Goal: Use online tool/utility

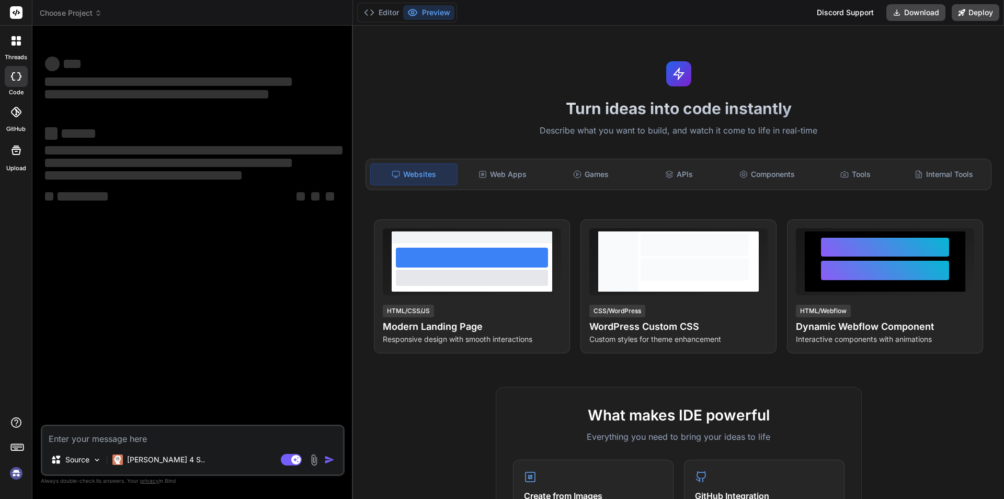
type textarea "x"
click at [168, 436] on textarea at bounding box center [192, 435] width 301 height 19
type textarea "m"
type textarea "x"
type textarea "ma"
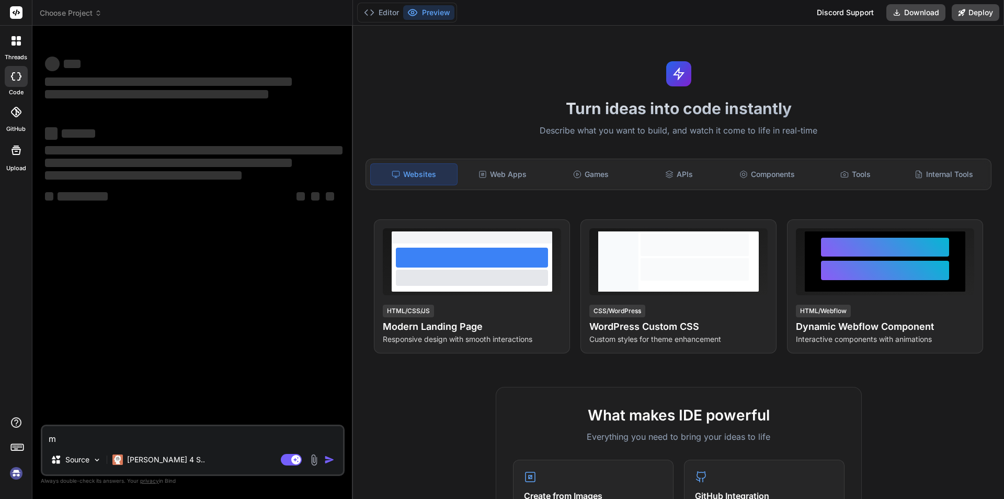
type textarea "x"
type textarea "mak"
type textarea "x"
type textarea "make"
type textarea "x"
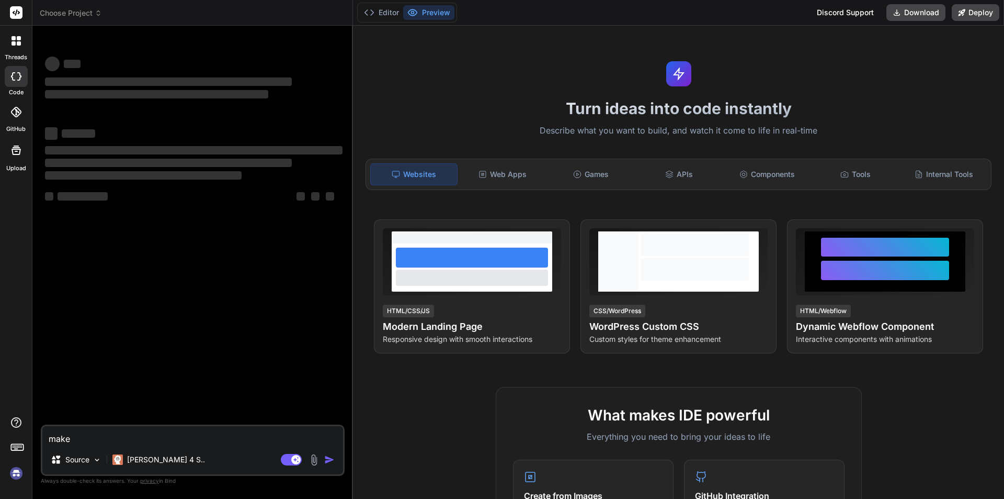
type textarea "make"
type textarea "x"
type textarea "make"
type textarea "x"
type textarea "mak"
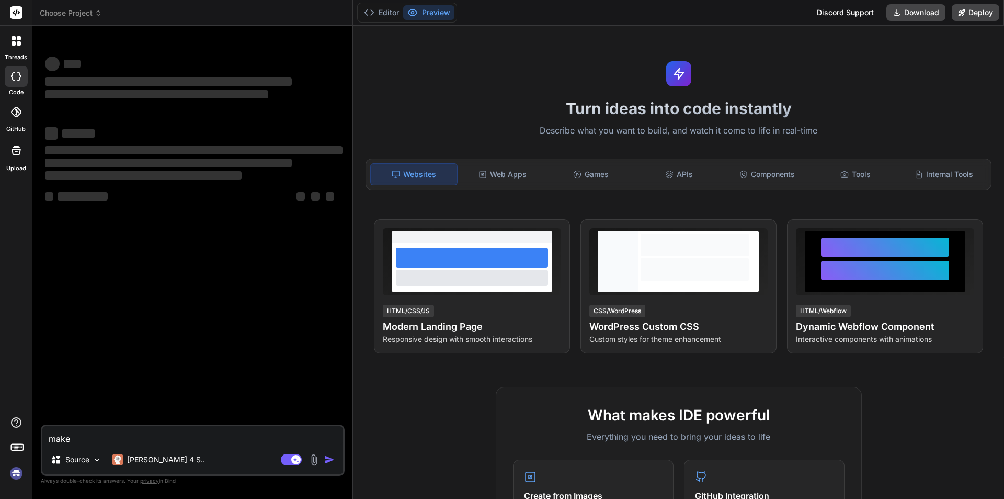
type textarea "x"
type textarea "ma"
type textarea "x"
type textarea "m"
type textarea "x"
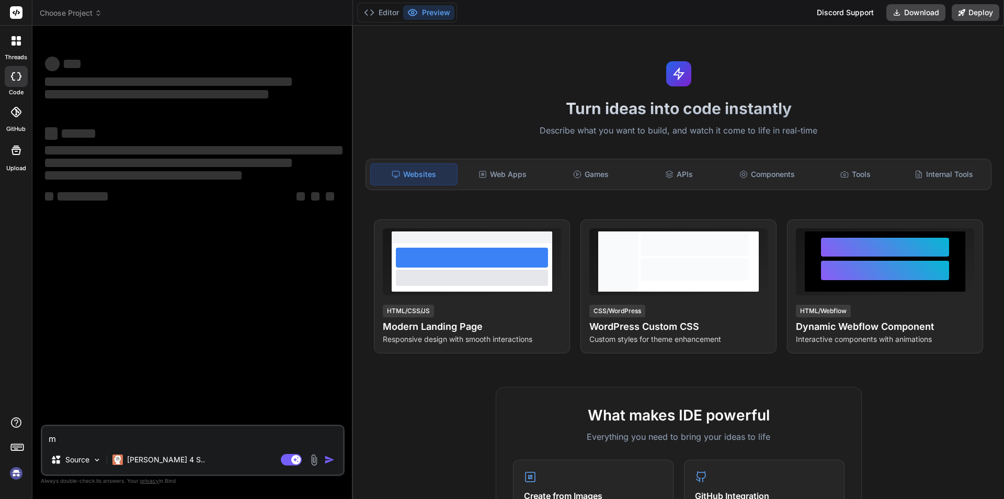
type textarea "x"
type textarea "M"
type textarea "x"
type textarea "Ma"
type textarea "x"
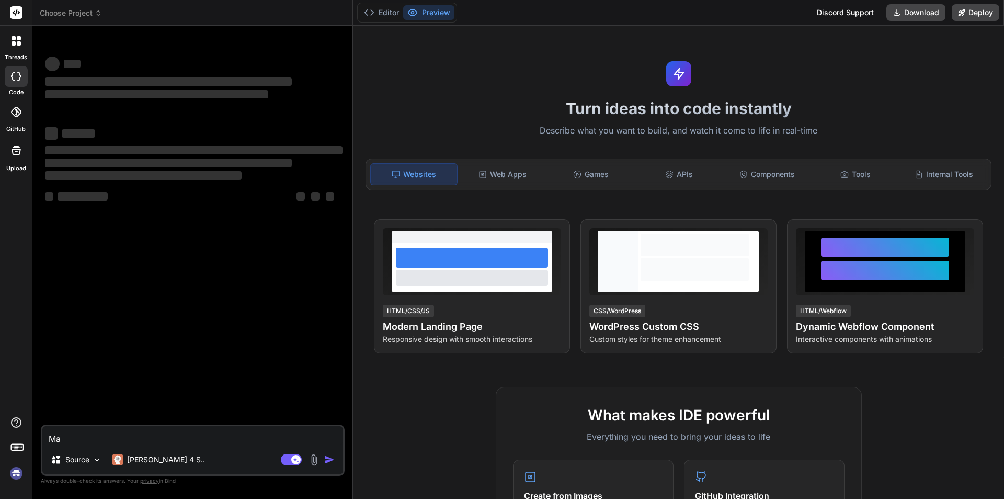
type textarea "Mak"
type textarea "x"
type textarea "Make"
type textarea "x"
type textarea "Make"
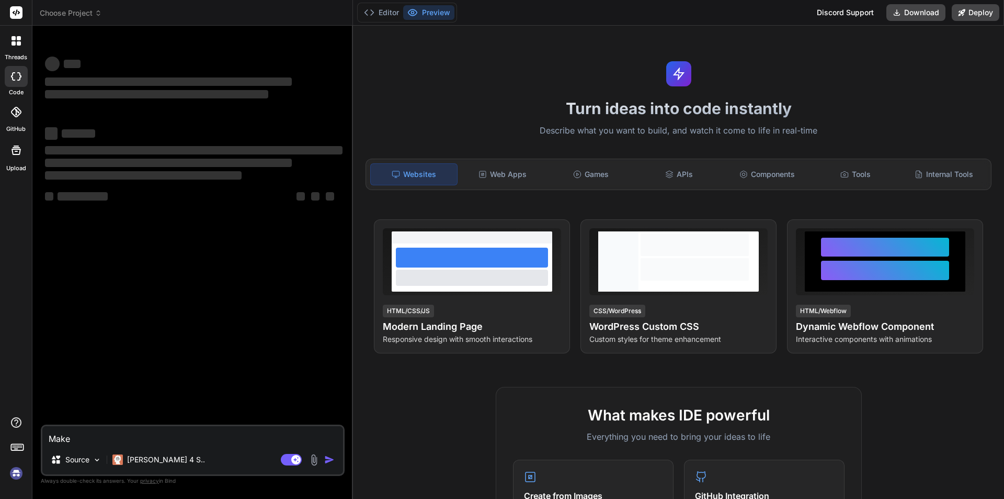
type textarea "x"
type textarea "Make m"
type textarea "x"
type textarea "Make me"
type textarea "x"
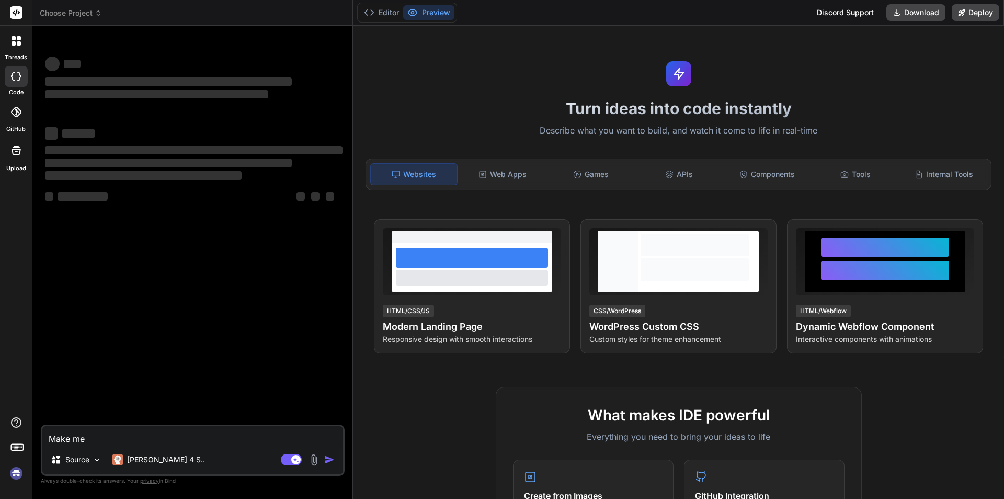
type textarea "Make me"
type textarea "x"
type textarea "Make me a"
type textarea "x"
type textarea "Make me a"
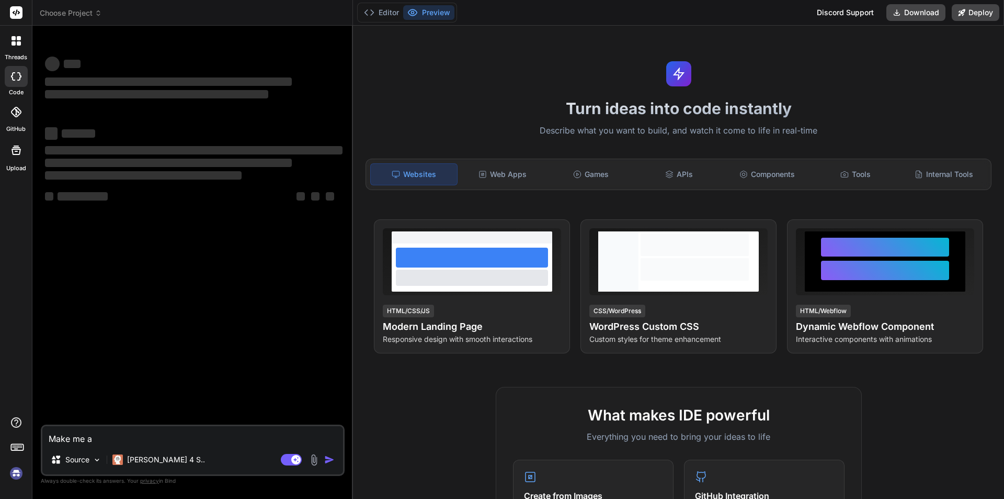
type textarea "x"
type textarea "Make me a s"
type textarea "x"
type textarea "Make me a sc"
type textarea "x"
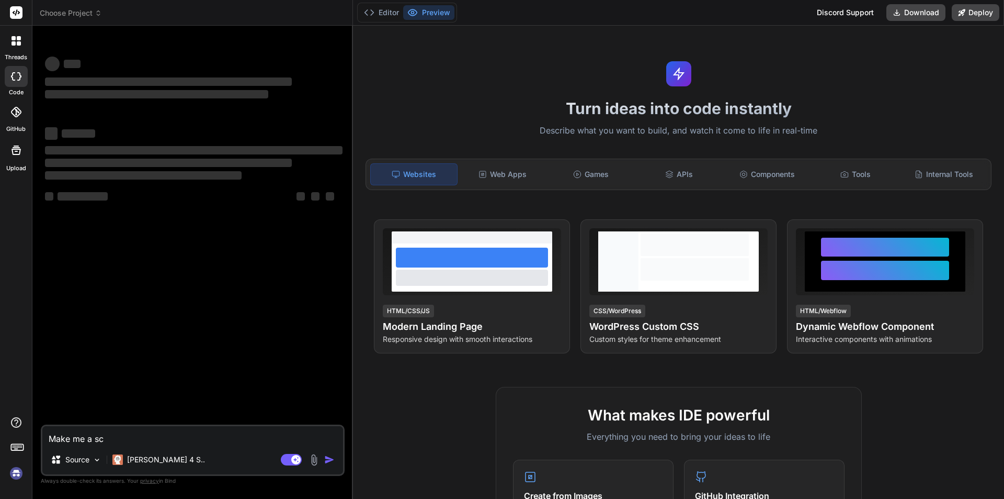
type textarea "Make me a sch"
type textarea "x"
type textarea "Make me a scho"
type textarea "x"
type textarea "Make me a schoo"
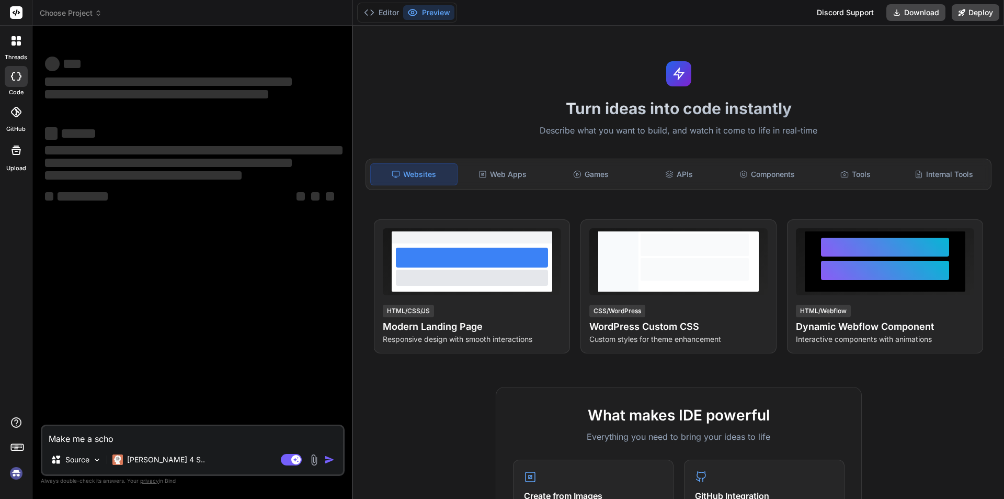
type textarea "x"
type textarea "Make me a school"
type textarea "x"
type textarea "Make me a school"
type textarea "x"
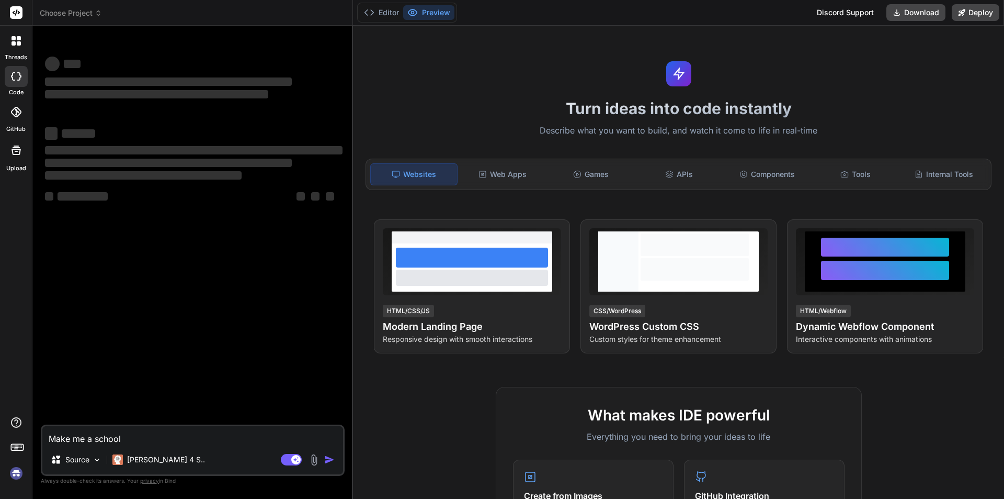
type textarea "Make me a school m"
type textarea "x"
type textarea "Make me a school ma"
type textarea "x"
type textarea "Make me a school man"
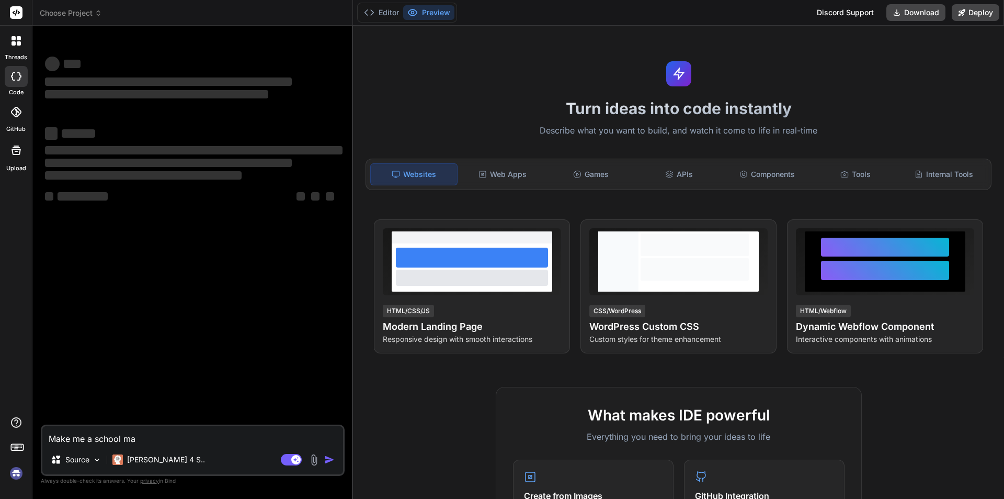
type textarea "x"
type textarea "Make me a school mana"
type textarea "x"
type textarea "Make me a school manag"
type textarea "x"
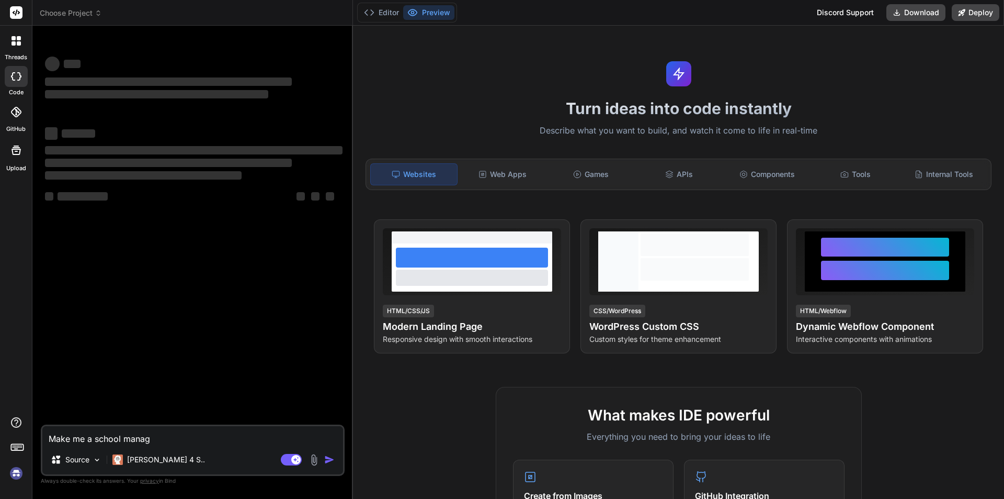
type textarea "Make me a school manage"
type textarea "x"
type textarea "Make me a school managem"
type textarea "x"
type textarea "Make me a school manageme"
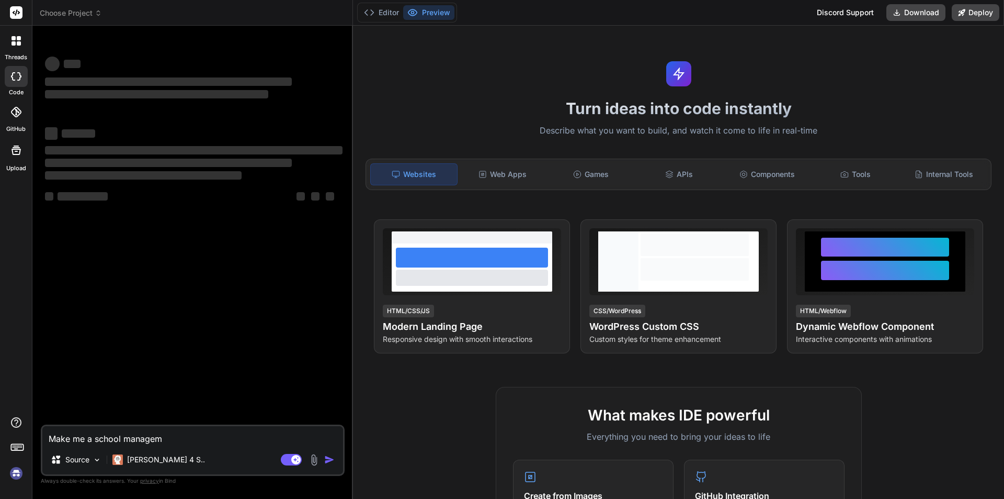
type textarea "x"
type textarea "Make me a school managemen"
type textarea "x"
type textarea "Make me a school management"
type textarea "x"
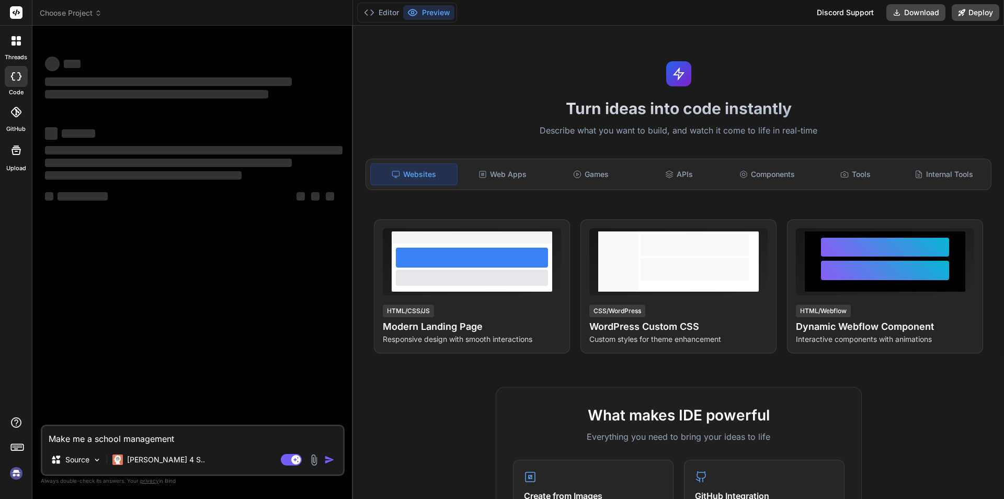
type textarea "Make me a school management"
type textarea "x"
type textarea "Make me a school management a"
type textarea "x"
type textarea "Make me a school management ap"
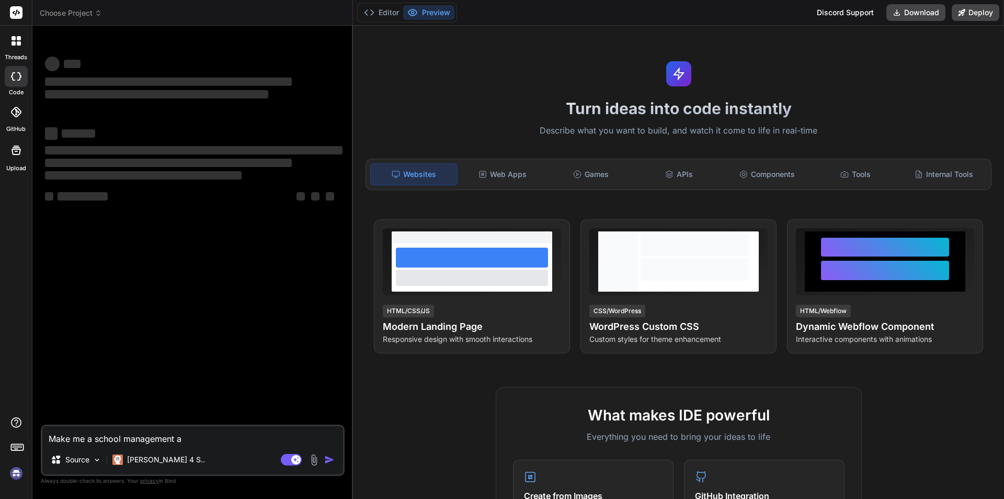
type textarea "x"
type textarea "Make me a school management app"
type textarea "x"
type textarea "Make me a school management app"
type textarea "x"
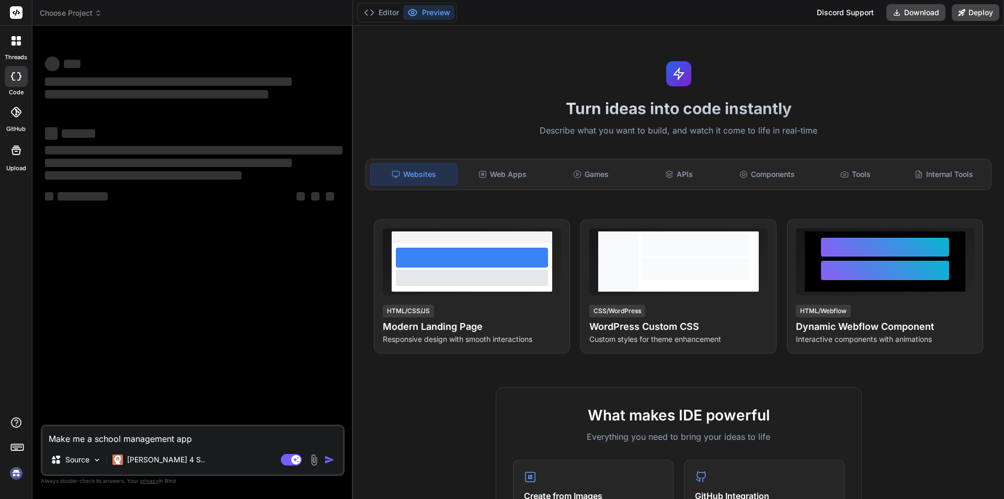
click at [92, 438] on textarea "Make me a school management app" at bounding box center [192, 435] width 301 height 19
type textarea "Make me a school management app"
type textarea "x"
type textarea "Make me a f school management app"
type textarea "x"
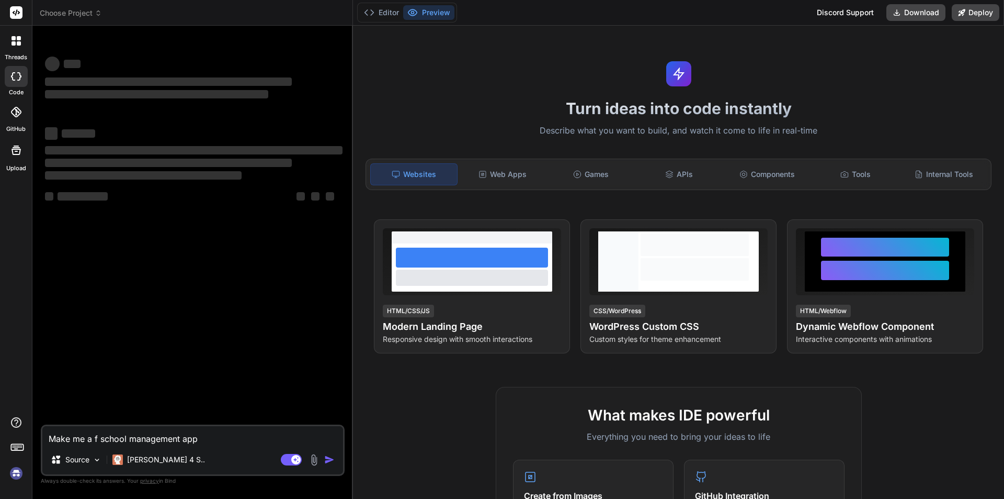
type textarea "Make me a fu school management app"
type textarea "x"
type textarea "Make me a ful school management app"
type textarea "x"
type textarea "Make me a full school management app"
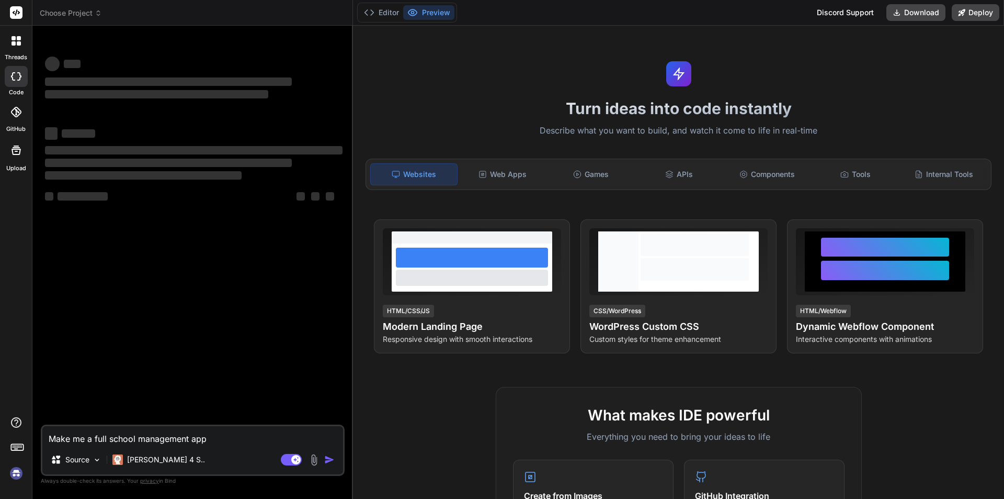
type textarea "x"
type textarea "Make me a fulls school management app"
type textarea "x"
type textarea "Make me a fullst school management app"
type textarea "x"
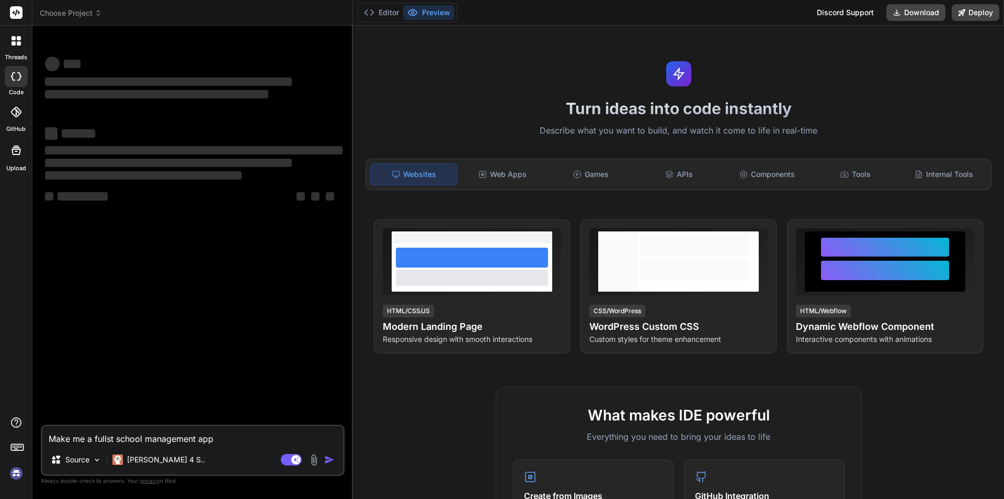
type textarea "Make me a fullsta school management app"
type textarea "x"
type textarea "Make me a fullstac school management app"
type textarea "x"
type textarea "Make me a fullstack school management app"
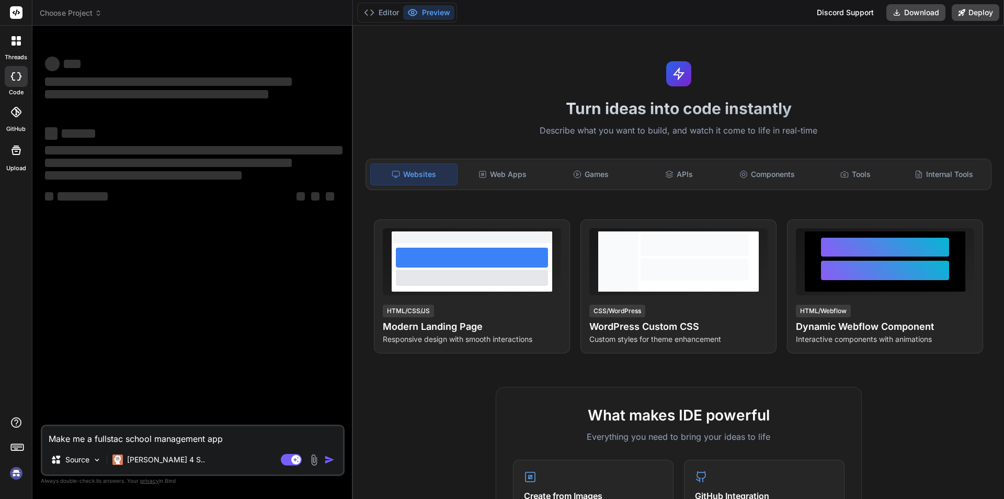
type textarea "x"
type textarea "Make me a fullstack school management app"
type textarea "x"
drag, startPoint x: 104, startPoint y: 437, endPoint x: 102, endPoint y: 443, distance: 5.6
click at [102, 443] on textarea "Make me a fullstack school management app" at bounding box center [192, 435] width 301 height 19
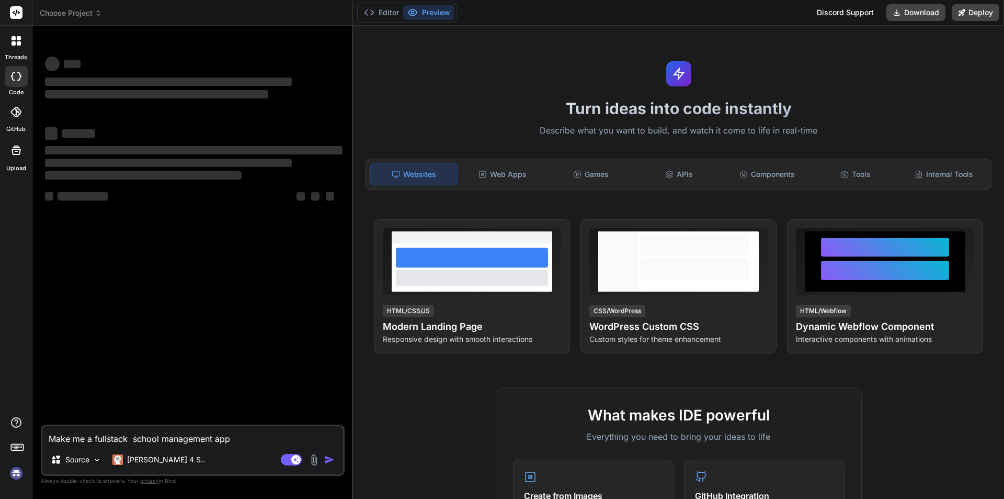
click at [106, 435] on textarea "Make me a fullstack school management app" at bounding box center [192, 435] width 301 height 19
type textarea "Make me a fulstack school management app"
type textarea "x"
drag, startPoint x: 120, startPoint y: 439, endPoint x: 104, endPoint y: 438, distance: 15.7
click at [104, 438] on textarea "Make me a fulstack school management app" at bounding box center [192, 435] width 301 height 19
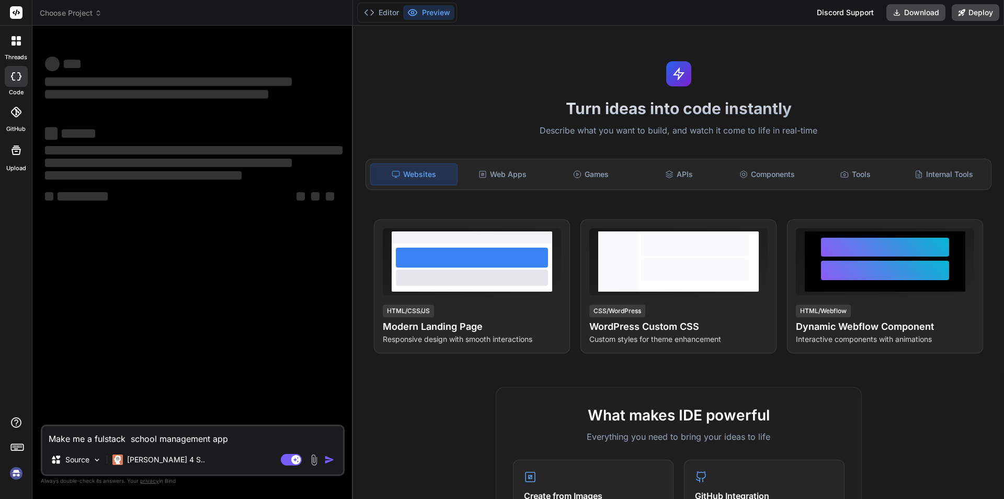
type textarea "Make me a fullstack school management app"
click at [240, 438] on textarea "Make me a fullstack school management app" at bounding box center [192, 435] width 301 height 19
type textarea "x"
type textarea "Make me a fullstack school management app"
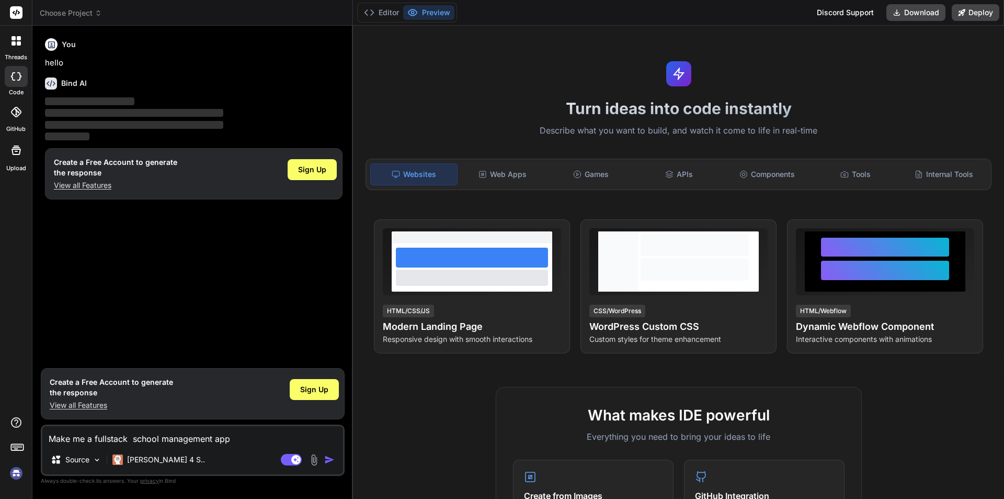
type textarea "x"
type textarea "Make me a fullstack school management app w"
type textarea "x"
type textarea "Make me a fullstack school management app wi"
type textarea "x"
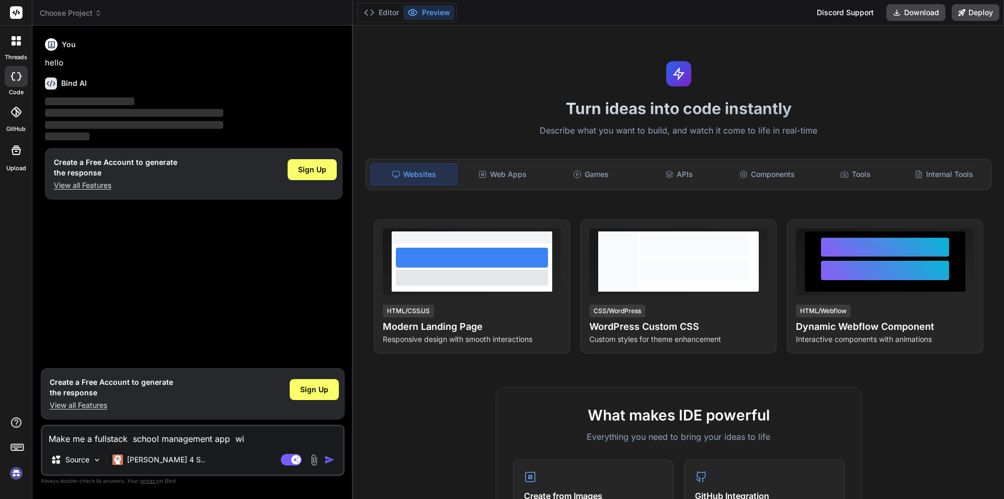
type textarea "Make me a fullstack school management app wit"
type textarea "x"
type textarea "Make me a fullstack school management app with"
type textarea "x"
type textarea "Make me a fullstack school management app with"
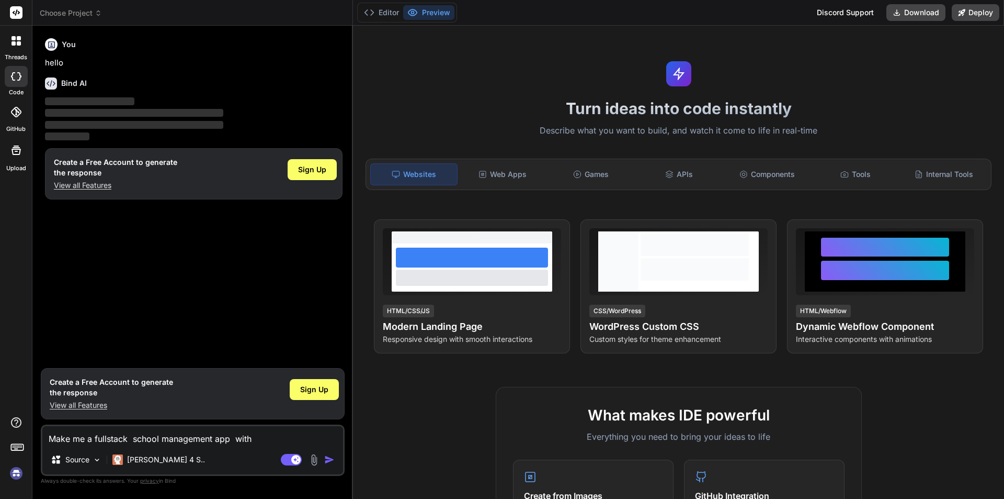
type textarea "x"
type textarea "Make me a fullstack school management app with n"
type textarea "x"
type textarea "Make me a fullstack school management app with ne"
type textarea "x"
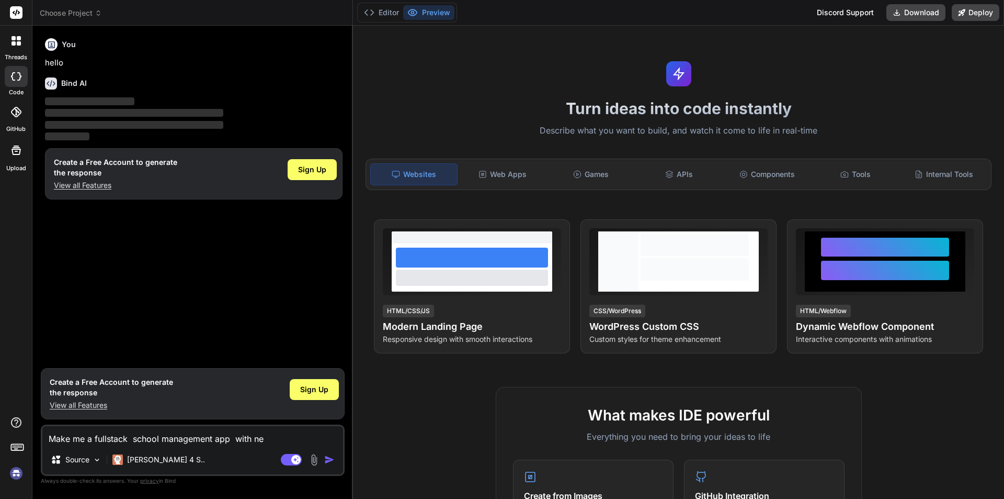
type textarea "Make me a fullstack school management app with nez"
type textarea "x"
type textarea "Make me a fullstack school management app with nezt"
type textarea "x"
type textarea "Make me a fullstack school management app with nez"
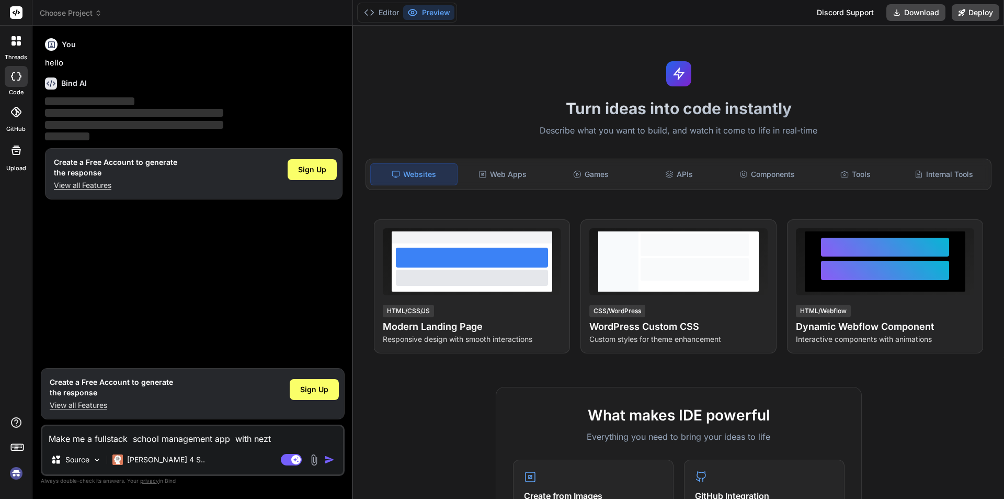
type textarea "x"
type textarea "Make me a fullstack school management app with ne"
type textarea "x"
type textarea "Make me a fullstack school management app with nex"
type textarea "x"
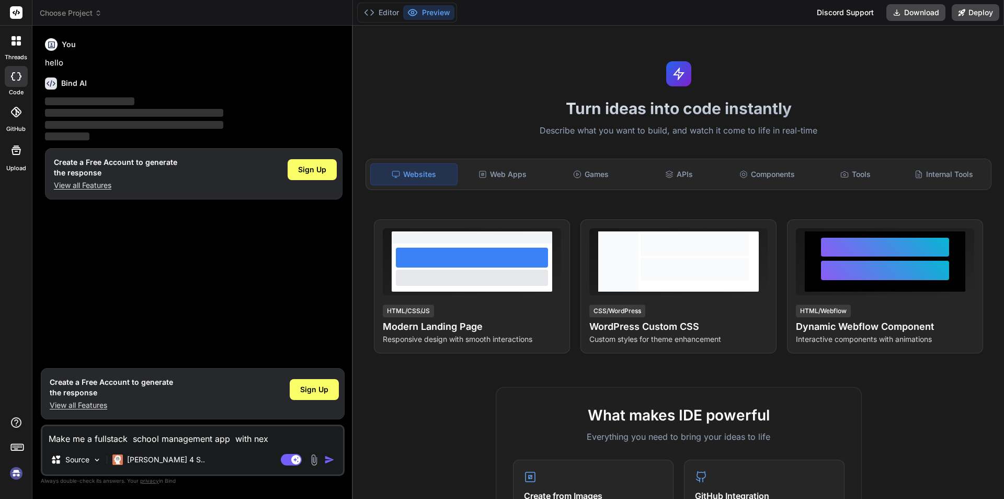
type textarea "Make me a fullstack school management app with next"
type textarea "x"
type textarea "Make me a fullstack school management app with next,"
type textarea "x"
type textarea "Make me a fullstack school management app with next,j"
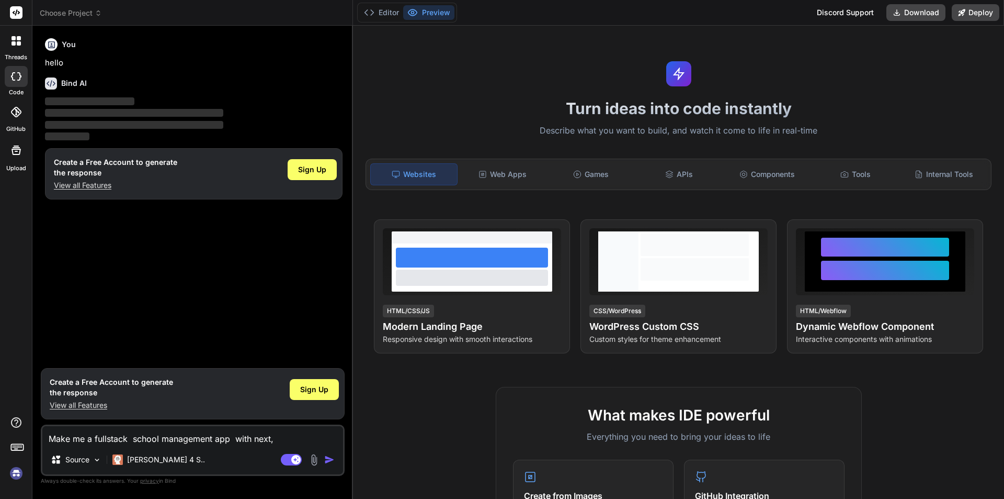
type textarea "x"
type textarea "Make me a fullstack school management app with next,js"
type textarea "x"
type textarea "Make me a fullstack school management app with next,js,"
type textarea "x"
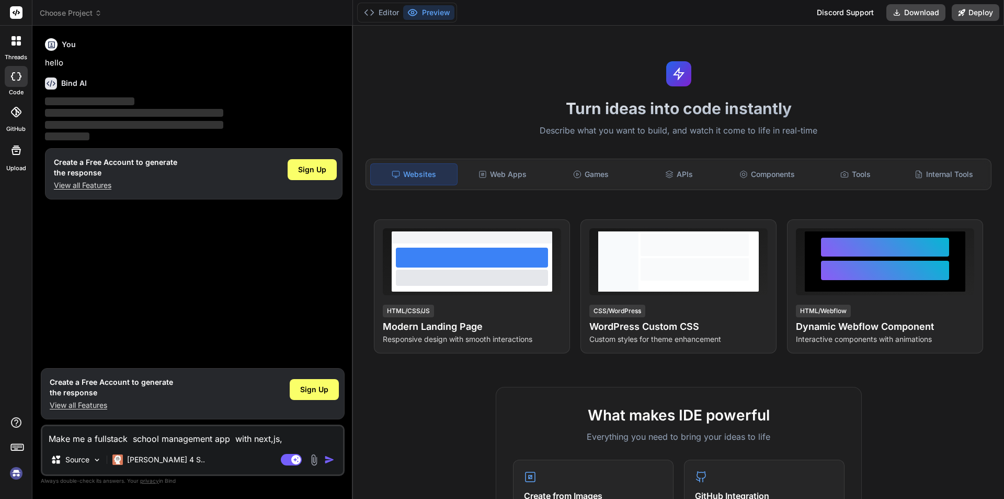
type textarea "Make me a fullstack school management app with next,js,"
type textarea "x"
type textarea "Make me a fullstack school management app with next,js, t"
type textarea "x"
type textarea "Make me a fullstack school management app with next,js, ty"
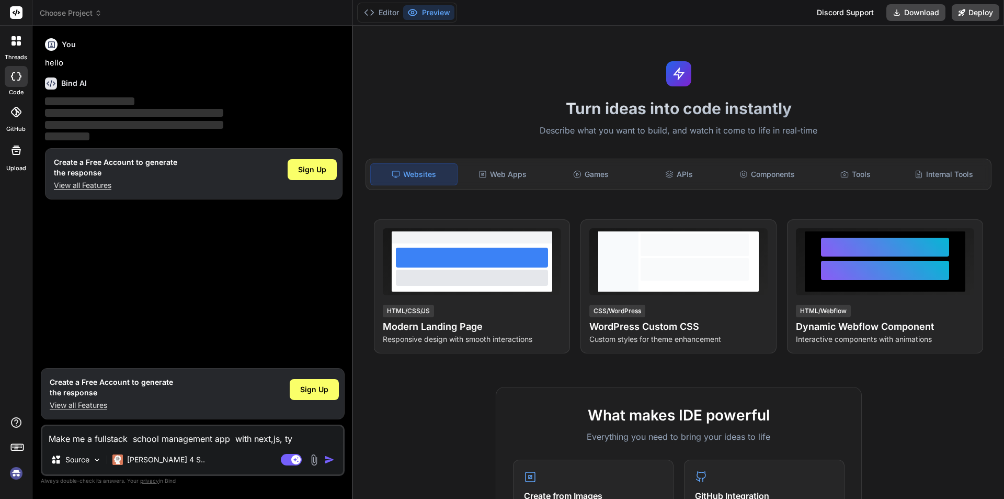
type textarea "x"
type textarea "Make me a fullstack school management app with next,js, typ"
type textarea "x"
type textarea "Make me a fullstack school management app with next,js, type"
type textarea "x"
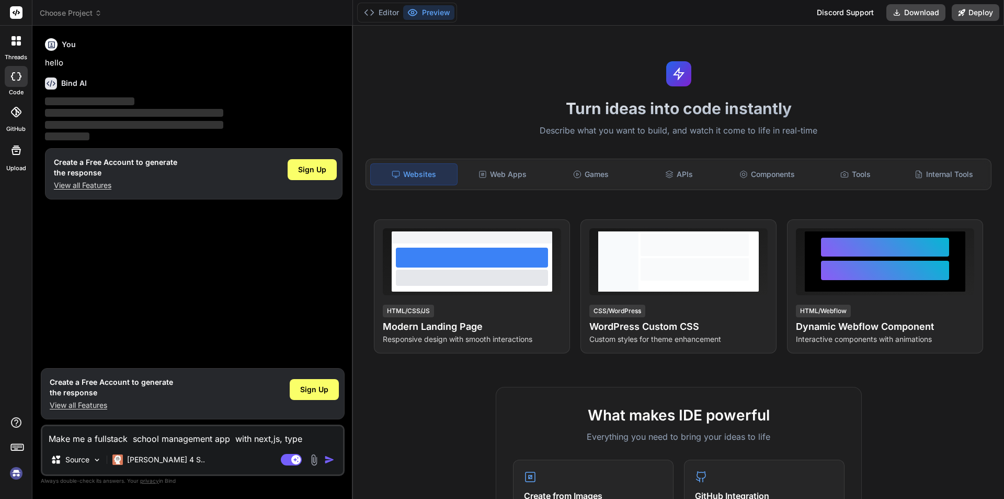
type textarea "Make me a fullstack school management app with next,js, types"
type textarea "x"
type textarea "Make me a fullstack school management app with next,js, typesc"
type textarea "x"
type textarea "Make me a fullstack school management app with next,js, typescr"
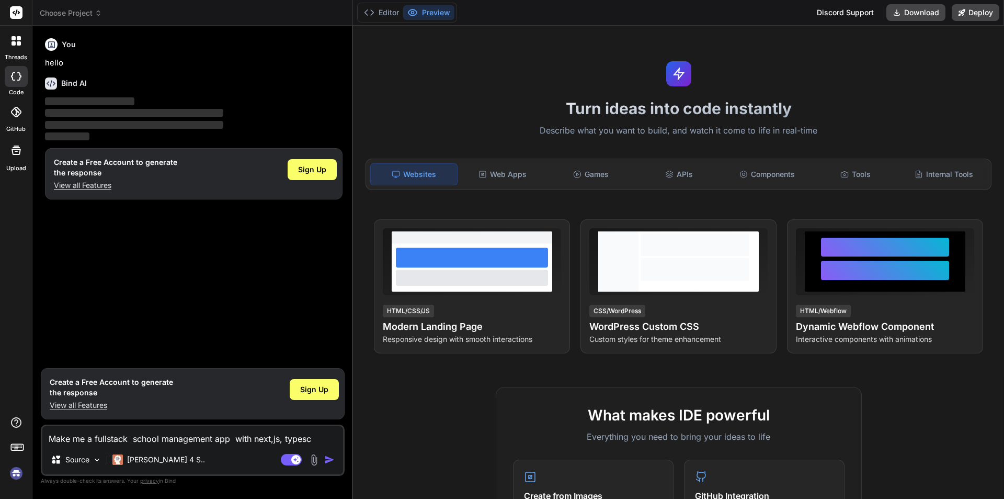
type textarea "x"
type textarea "Make me a fullstack school management app with next,js, typescri"
type textarea "x"
type textarea "Make me a fullstack school management app with next,js, typescrip"
type textarea "x"
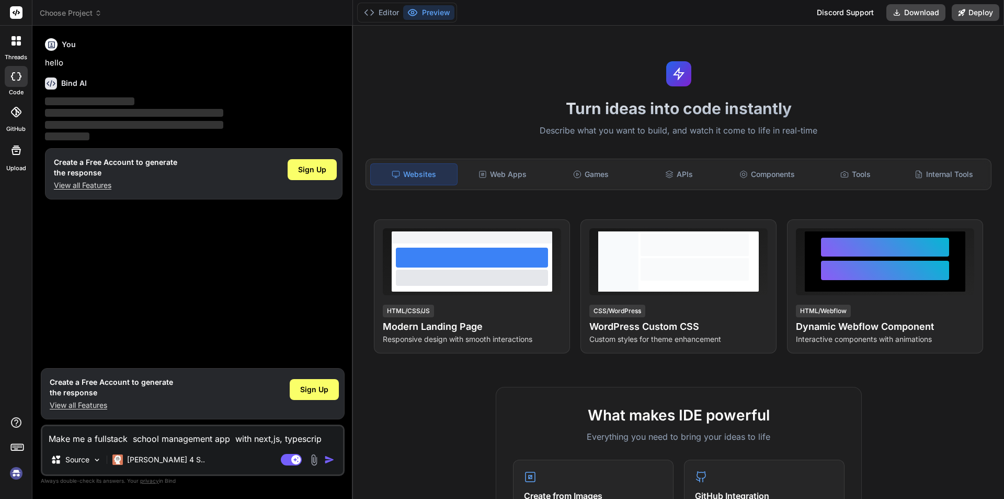
type textarea "Make me a fullstack school management app with next,js, typescript"
type textarea "x"
click at [274, 442] on textarea "Make me a fullstack school management app with next,js, typescript" at bounding box center [192, 435] width 301 height 19
type textarea "Make me a fullstack school management app with nextjs, typescript"
type textarea "x"
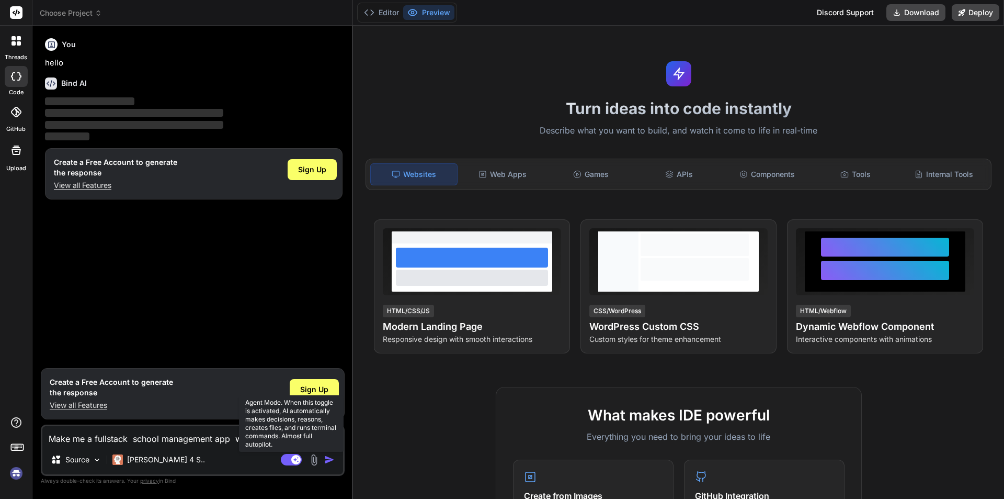
type textarea "Make me a fullstack school management app with next.js, typescript"
type textarea "x"
click at [331, 437] on textarea "Make me a fullstack school management app with next.js, typescript" at bounding box center [192, 435] width 301 height 19
type textarea "Make me a fullstack school management app with next.js, typescript."
type textarea "x"
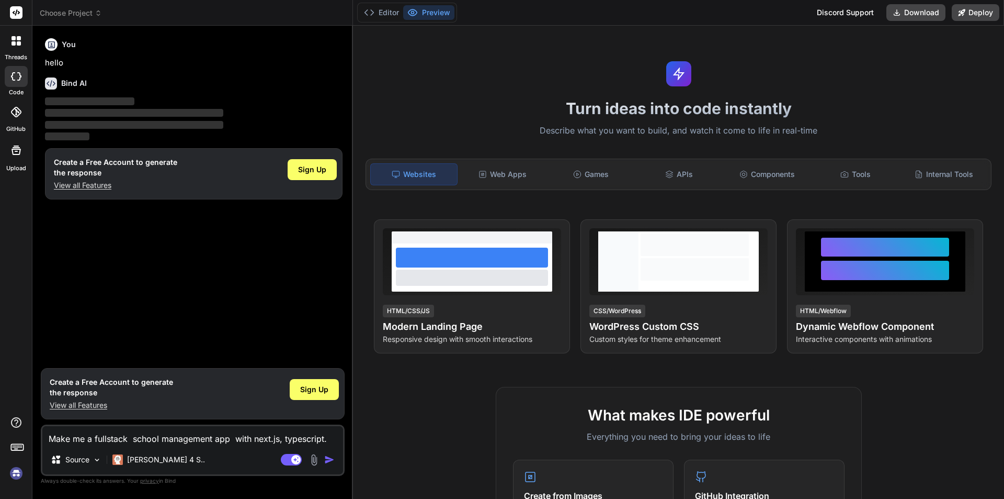
type textarea "Make me a fullstack school management app with next.js, typescript.t"
type textarea "x"
type textarea "Make me a fullstack school management app with next.js, typescript.ta"
type textarea "x"
type textarea "Make me a fullstack school management app with next.js, typescript.tai"
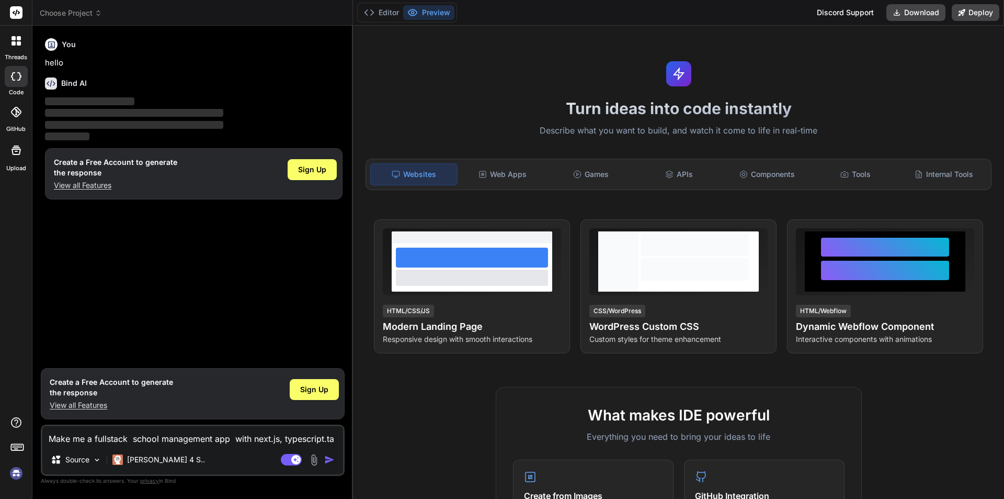
type textarea "x"
type textarea "Make me a fullstack school management app with next.js, typescript.tail"
type textarea "x"
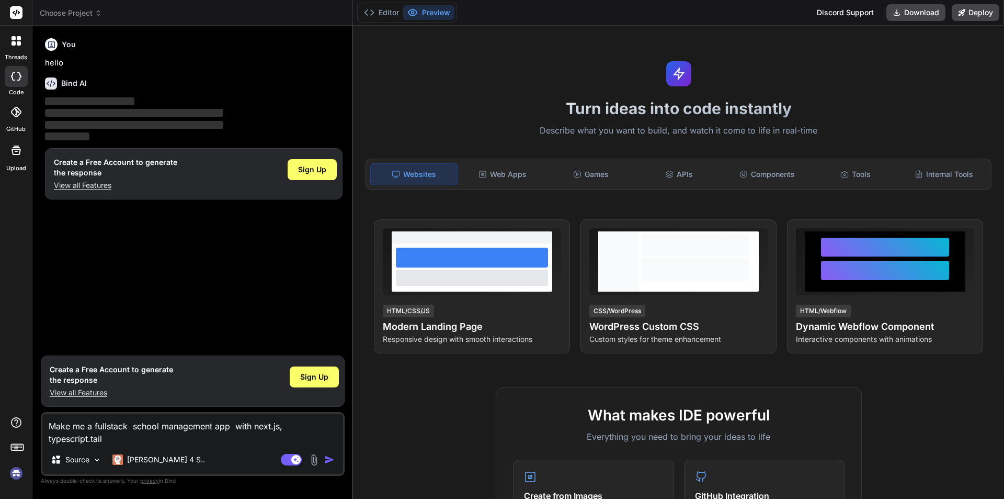
type textarea "Make me a fullstack school management app with next.js, typescript.tailw"
type textarea "x"
type textarea "Make me a fullstack school management app with next.js, typescript.tailwi"
type textarea "x"
type textarea "Make me a fullstack school management app with next.js, typescript.tailwin"
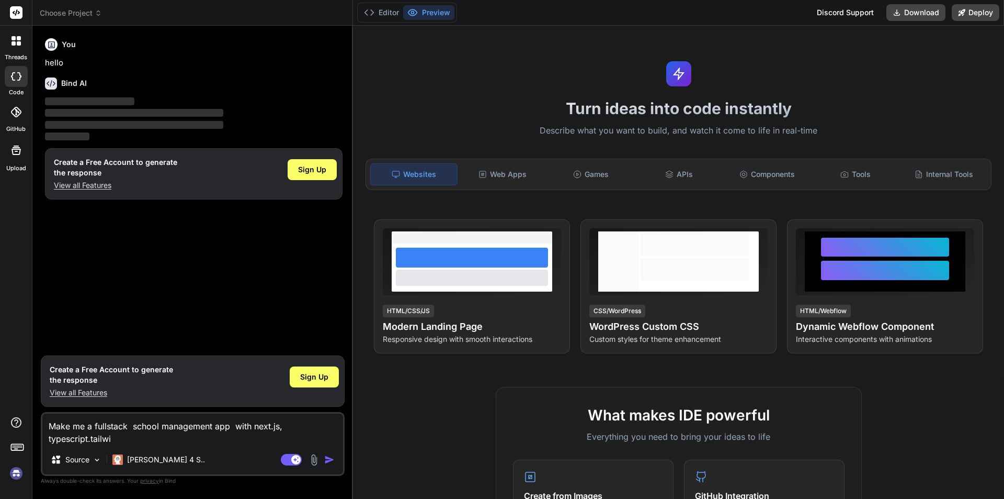
type textarea "x"
type textarea "Make me a fullstack school management app with next.js, typescript.tailwind"
type textarea "x"
click at [91, 439] on textarea "Make me a fullstack school management app with next.js, typescript.tailwind" at bounding box center [192, 428] width 301 height 31
type textarea "Make me a fullstack school management app with next.js, typescript. tailwind"
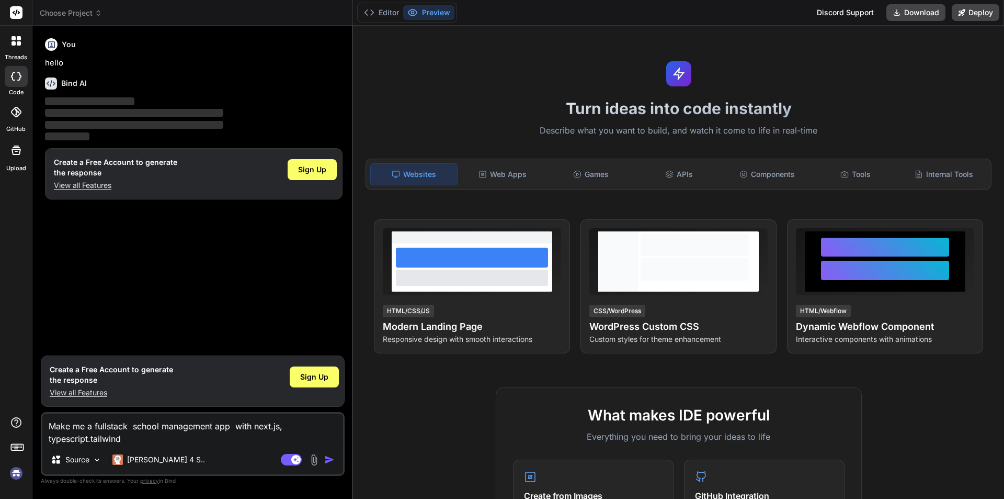
type textarea "x"
type textarea "Make me a fullstack school management app with next.js, typescript.tailwind"
type textarea "x"
type textarea "Make me a fullstack school management app with next.js, typescripttailwind"
type textarea "x"
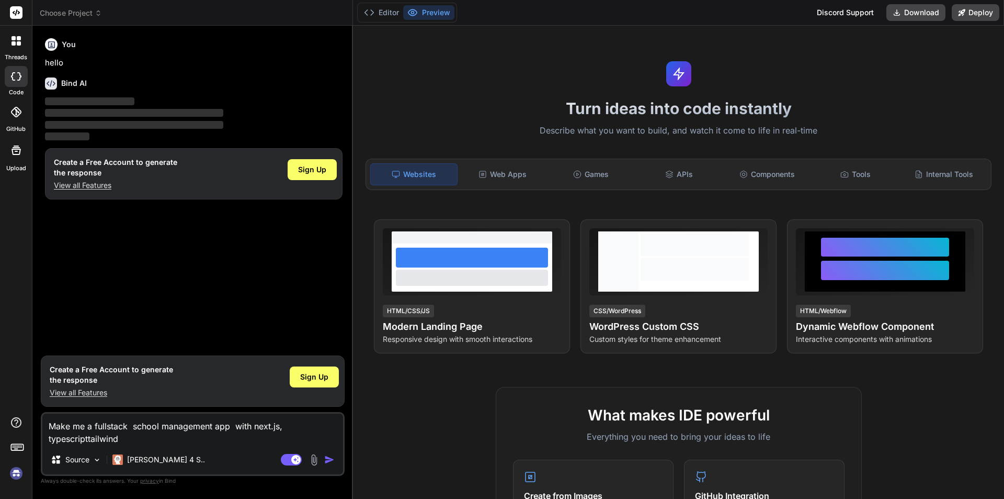
type textarea "Make me a fullstack school management app with next.js, typescript,tailwind"
type textarea "x"
type textarea "Make me a fullstack school management app with next.js, typescript, tailwind"
click at [93, 434] on textarea "Make me a fullstack school management app with next.js, typescript, tailwind" at bounding box center [192, 428] width 301 height 31
click at [330, 459] on img "button" at bounding box center [329, 459] width 10 height 10
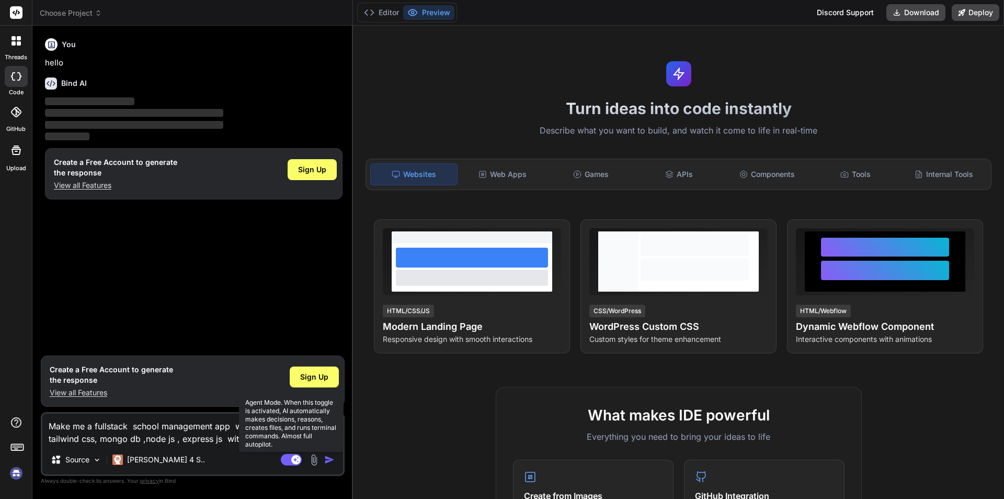
click at [284, 459] on rect at bounding box center [291, 460] width 21 height 12
click at [300, 460] on rect at bounding box center [291, 460] width 21 height 12
click at [329, 459] on img "button" at bounding box center [329, 459] width 10 height 10
drag, startPoint x: 285, startPoint y: 441, endPoint x: 38, endPoint y: 427, distance: 246.8
click at [38, 427] on div "Bind AI Web Search Created with Pixso. Code Generator You hello Bind AI ‌ ‌ ‌ ‌…" at bounding box center [192, 262] width 321 height 472
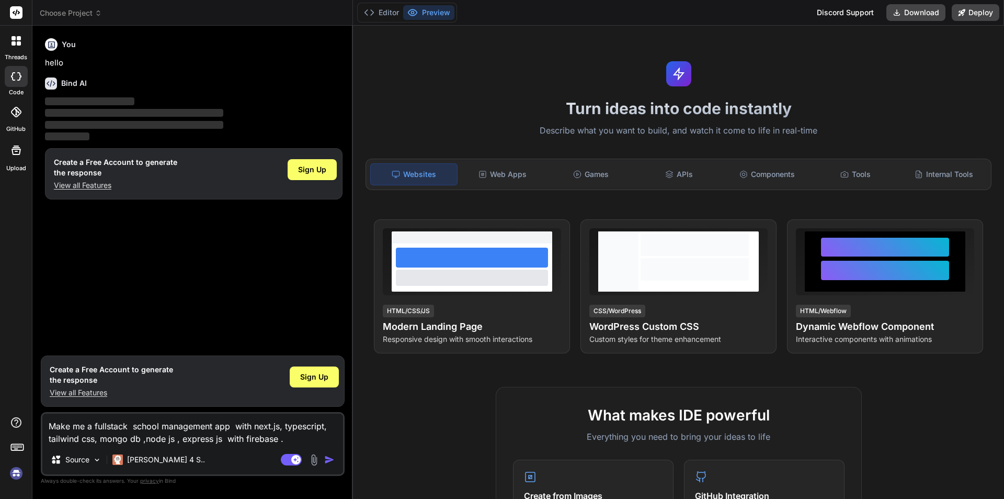
click at [331, 461] on img "button" at bounding box center [329, 459] width 10 height 10
click at [328, 458] on img "button" at bounding box center [329, 459] width 10 height 10
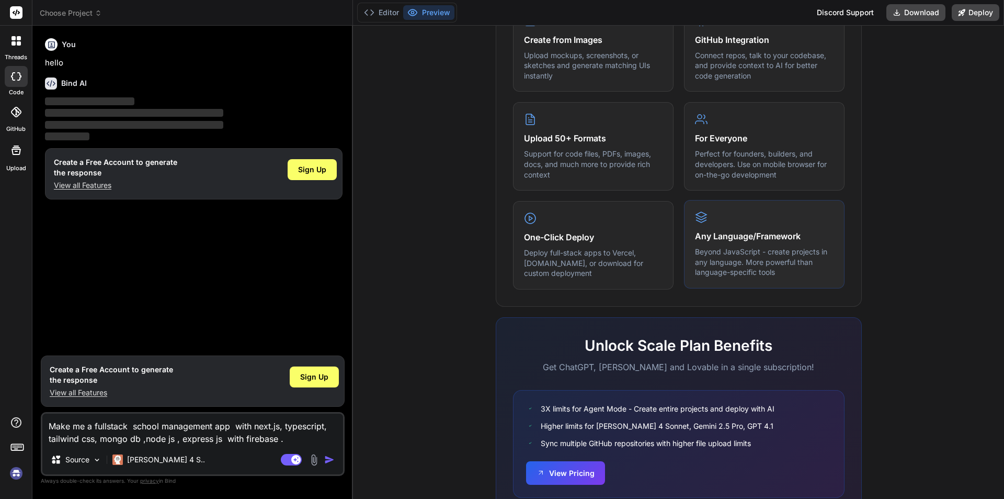
scroll to position [499, 0]
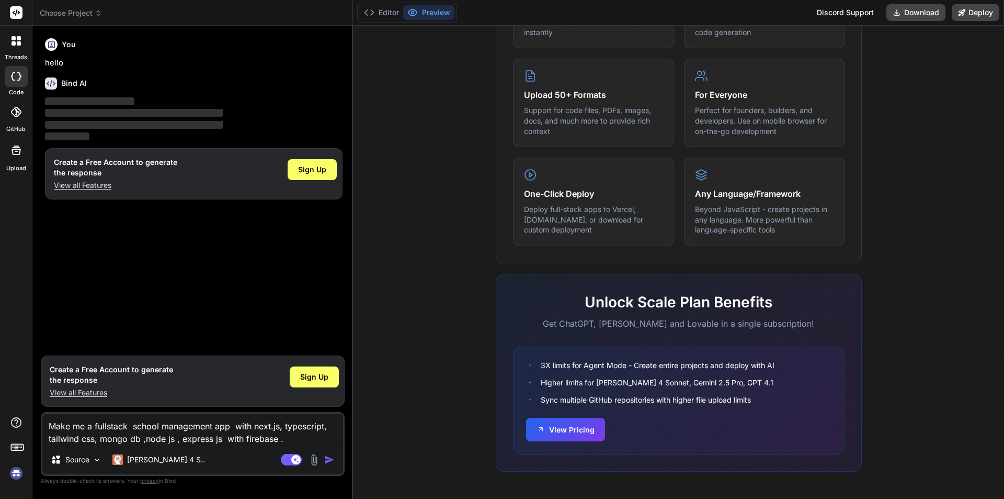
click at [331, 458] on img "button" at bounding box center [329, 459] width 10 height 10
click at [323, 378] on span "Sign Up" at bounding box center [314, 376] width 28 height 10
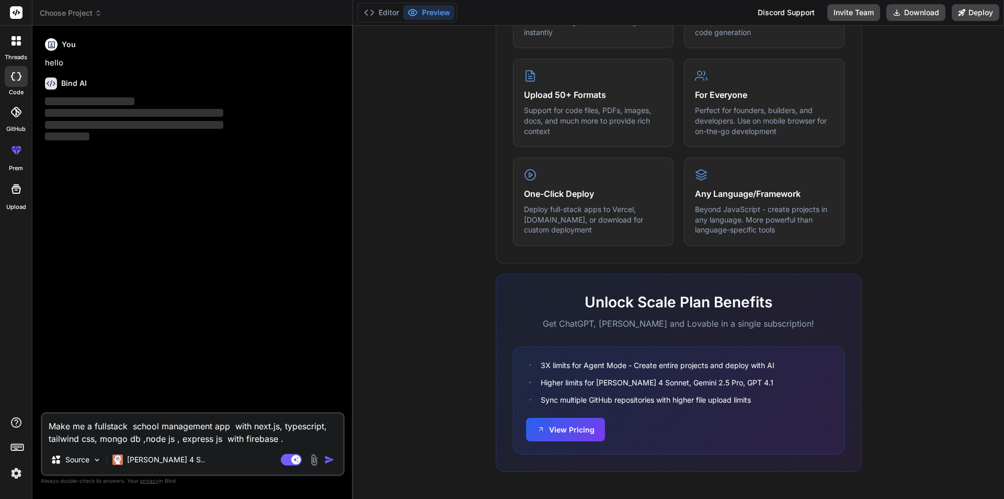
click at [330, 458] on img "button" at bounding box center [329, 459] width 10 height 10
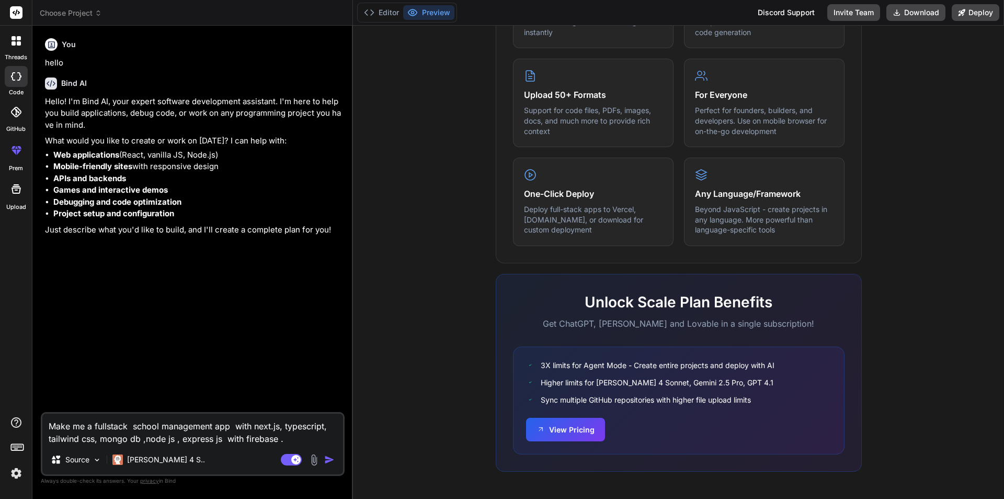
click at [331, 460] on img "button" at bounding box center [329, 459] width 10 height 10
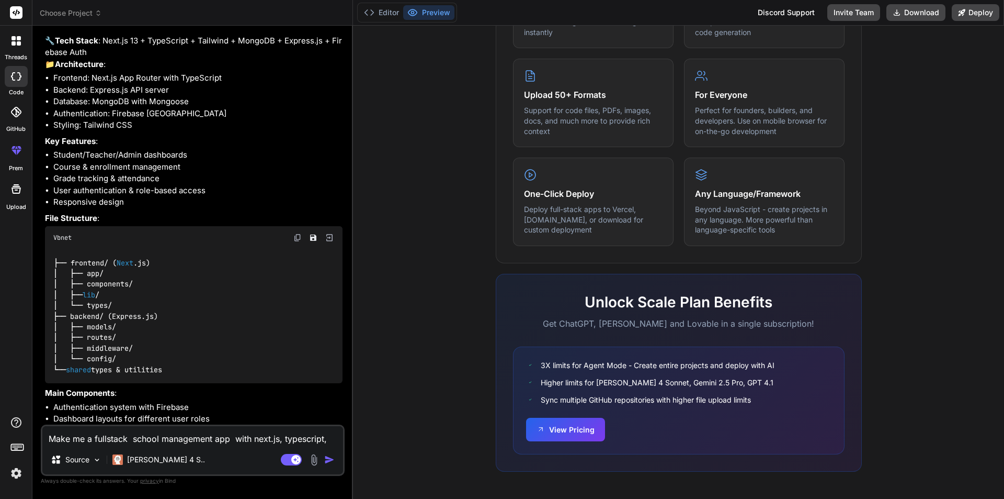
scroll to position [365, 0]
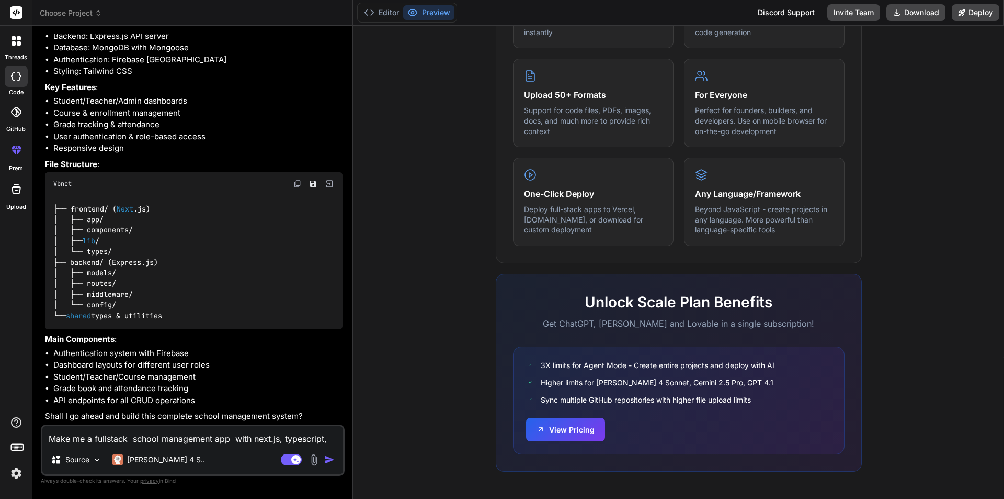
click at [177, 436] on textarea "Make me a fullstack school management app with next.js, typescript, tailwind cs…" at bounding box center [192, 435] width 301 height 19
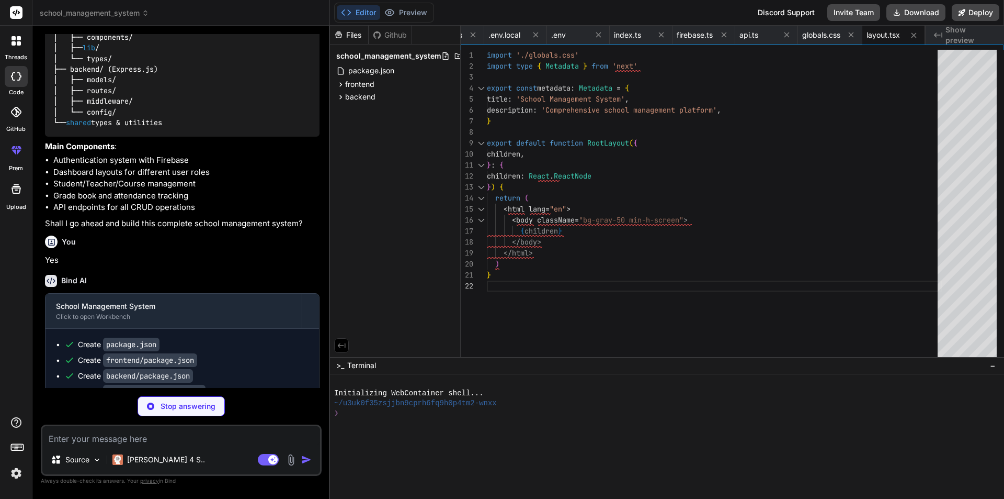
scroll to position [558, 0]
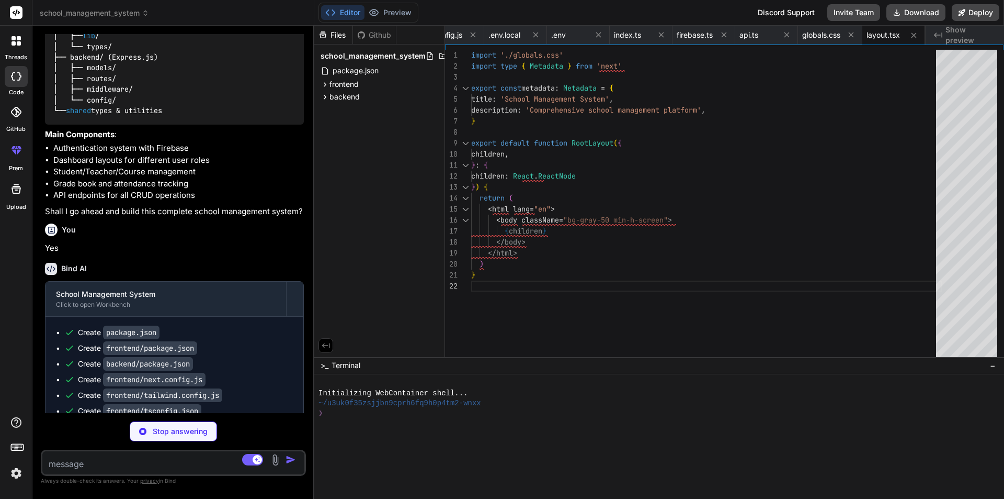
drag, startPoint x: 353, startPoint y: 250, endPoint x: 289, endPoint y: 245, distance: 63.5
click at [291, 244] on div "Bind AI Web Search Created with Pixso. Code Generator You hello Bind AI Hello! …" at bounding box center [173, 262] width 282 height 473
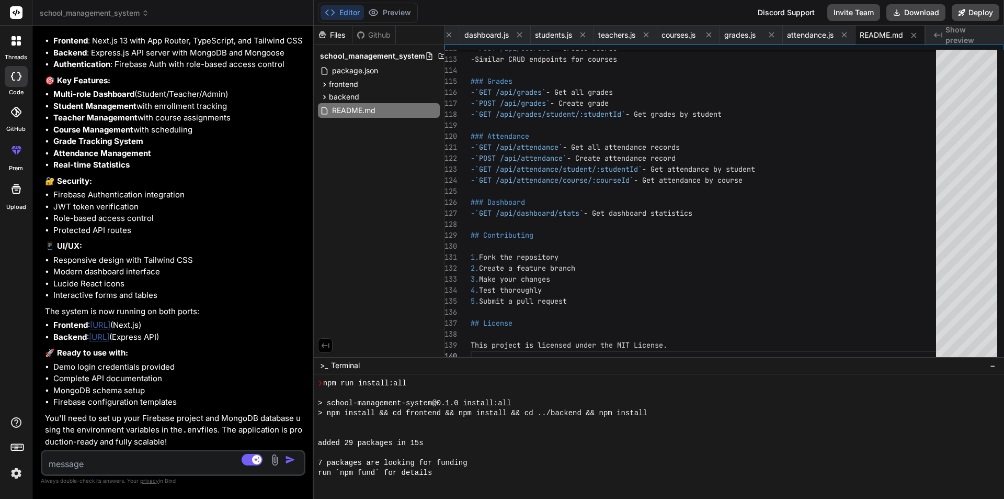
scroll to position [129, 0]
click at [348, 82] on span "frontend" at bounding box center [343, 84] width 29 height 10
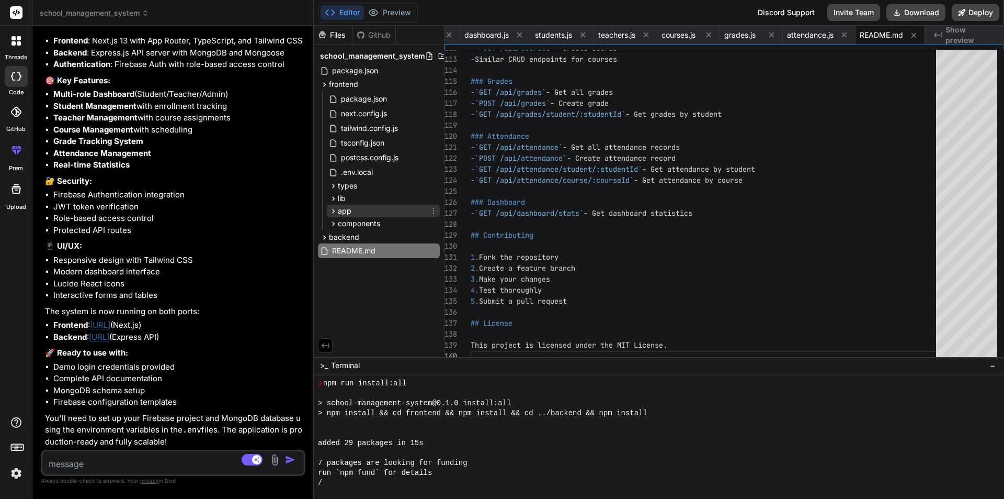
click at [353, 207] on div "app" at bounding box center [383, 211] width 113 height 13
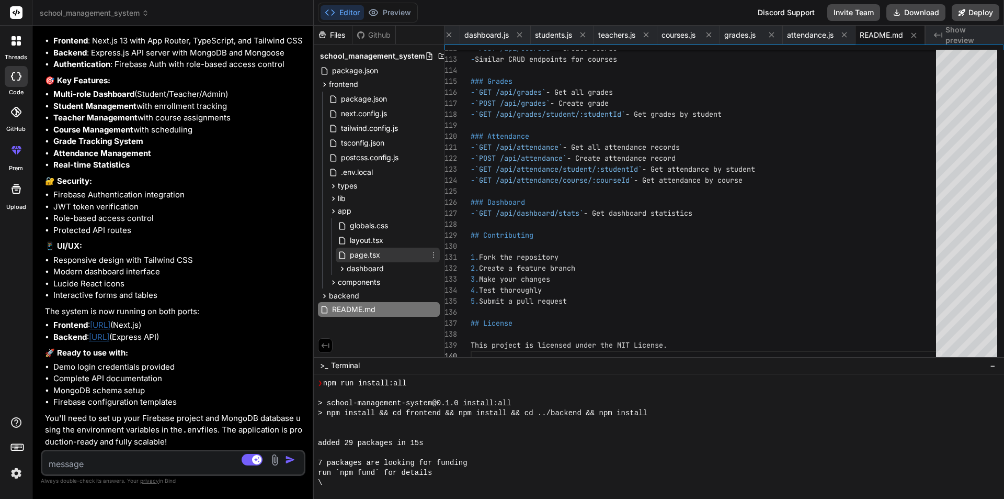
click at [363, 256] on span "page.tsx" at bounding box center [365, 255] width 32 height 13
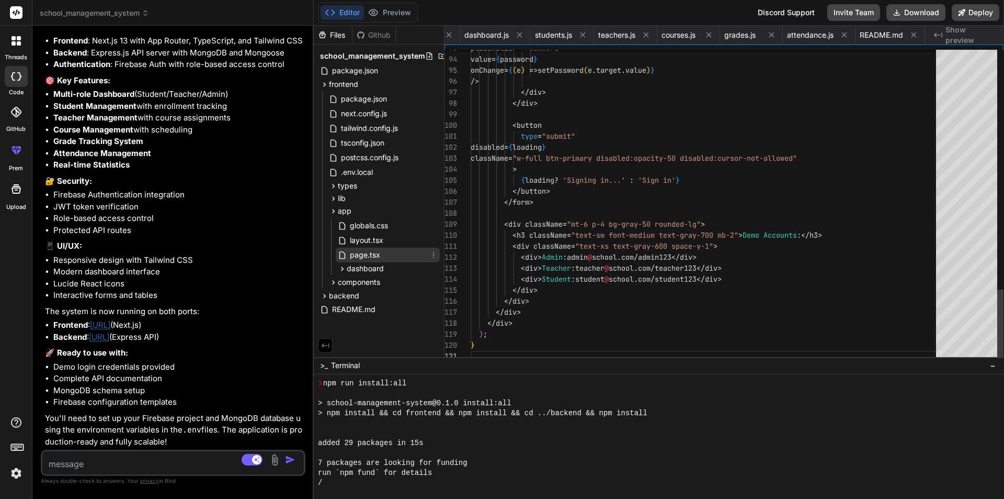
scroll to position [0, 972]
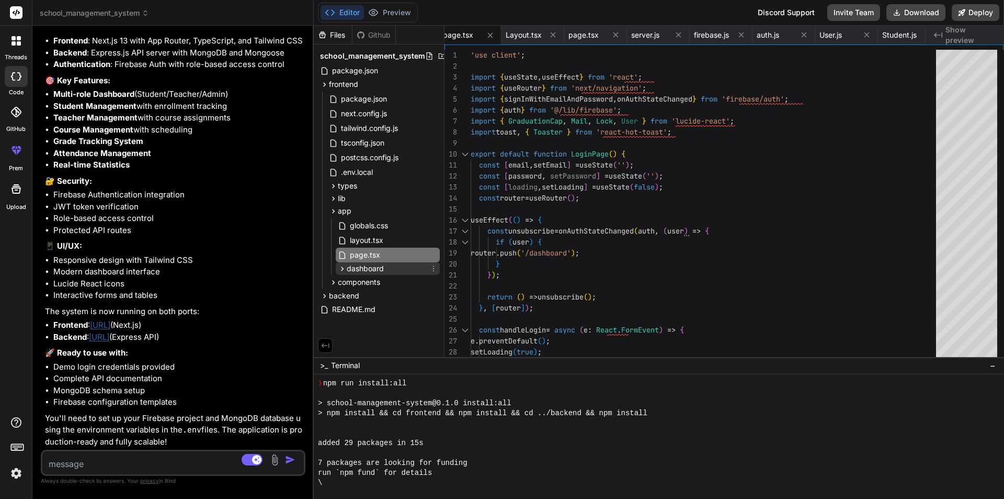
click at [389, 266] on div "dashboard" at bounding box center [388, 268] width 104 height 13
click at [383, 280] on span "page.tsx" at bounding box center [374, 283] width 32 height 13
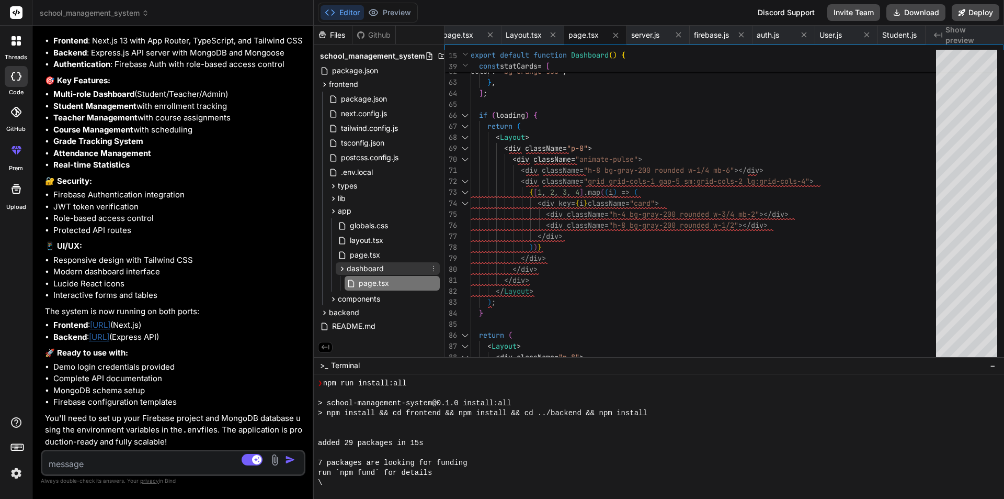
scroll to position [2, 0]
click at [354, 310] on span "backend" at bounding box center [344, 312] width 30 height 10
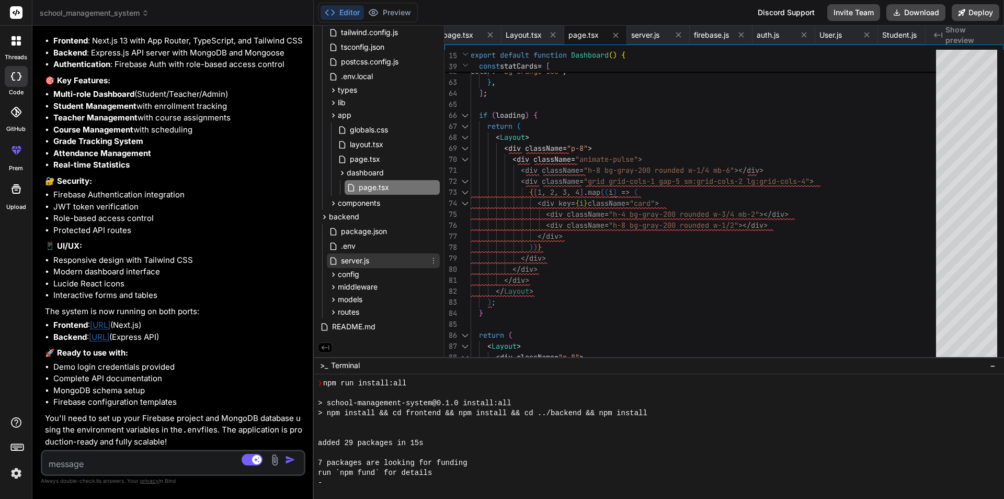
click at [403, 259] on div "server.js" at bounding box center [383, 260] width 113 height 15
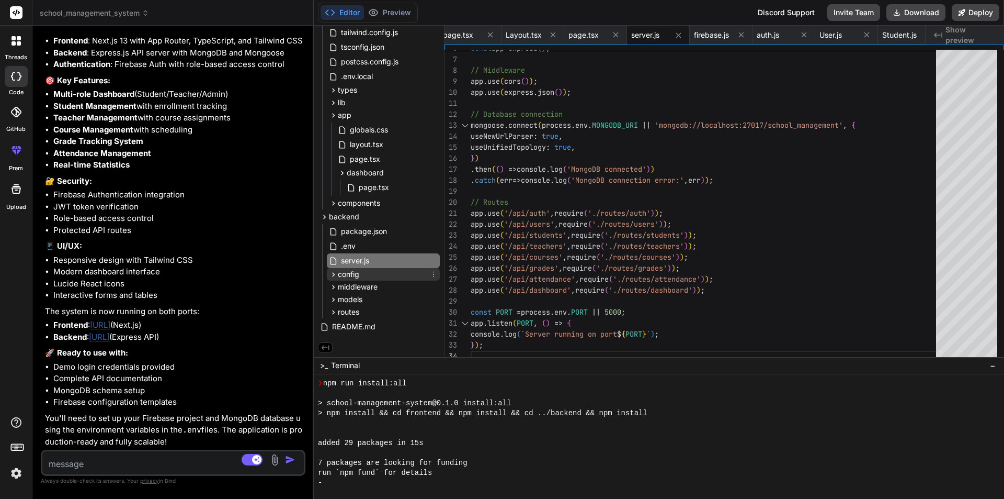
click at [367, 270] on div "config" at bounding box center [383, 274] width 113 height 13
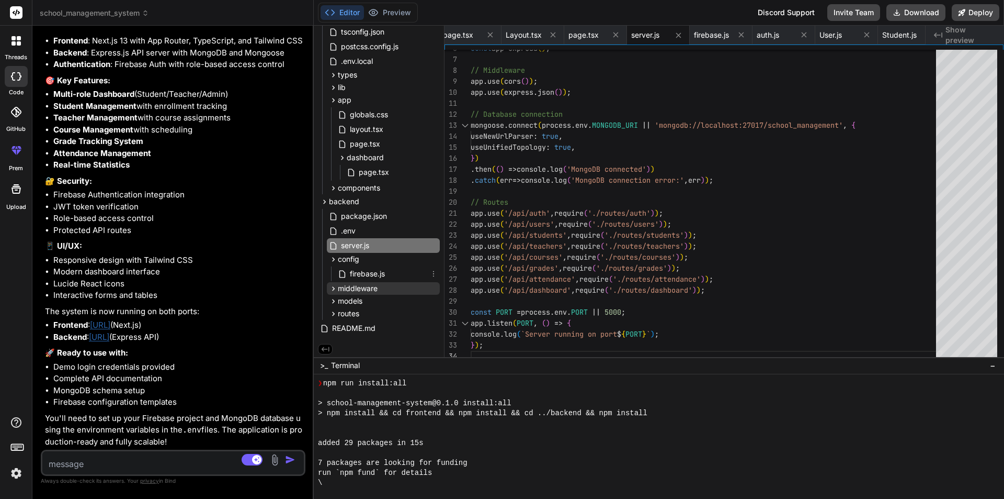
scroll to position [115, 0]
click at [375, 307] on div "routes" at bounding box center [383, 312] width 113 height 13
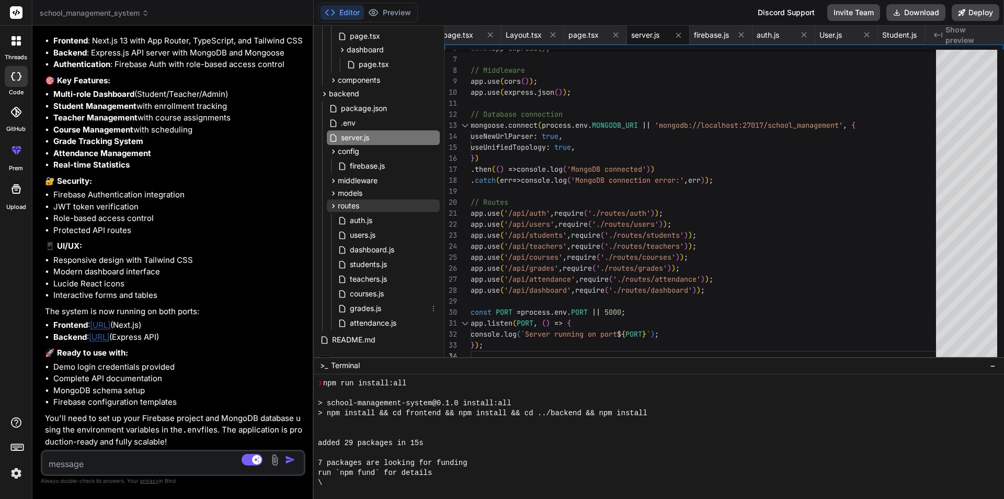
scroll to position [219, 0]
click at [389, 221] on div "auth.js" at bounding box center [388, 219] width 104 height 15
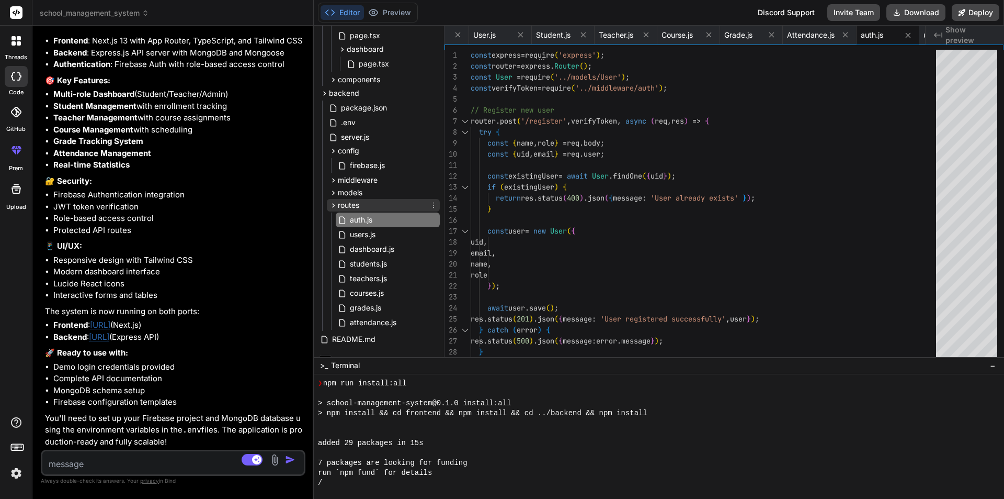
click at [355, 206] on span "routes" at bounding box center [348, 205] width 21 height 10
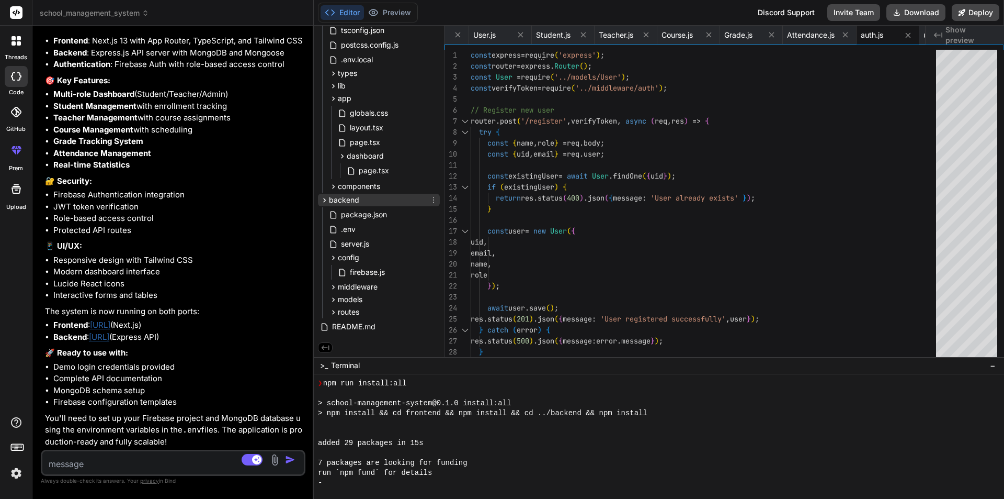
click at [377, 198] on div "backend" at bounding box center [379, 200] width 122 height 13
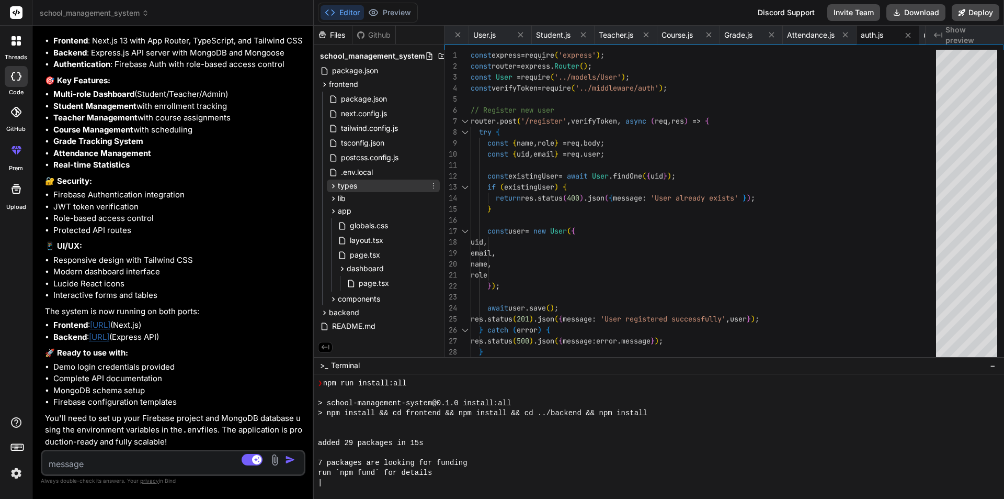
click at [379, 184] on div "types" at bounding box center [383, 185] width 113 height 13
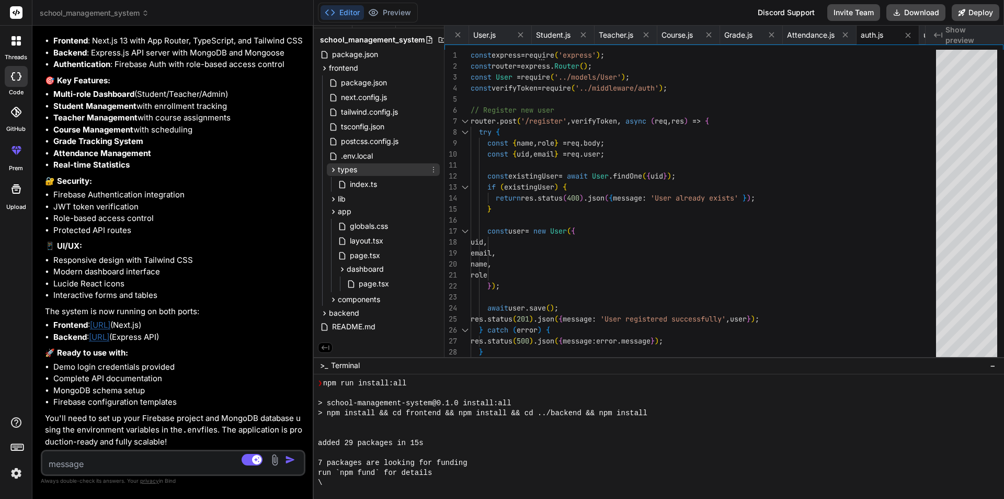
scroll to position [0, 0]
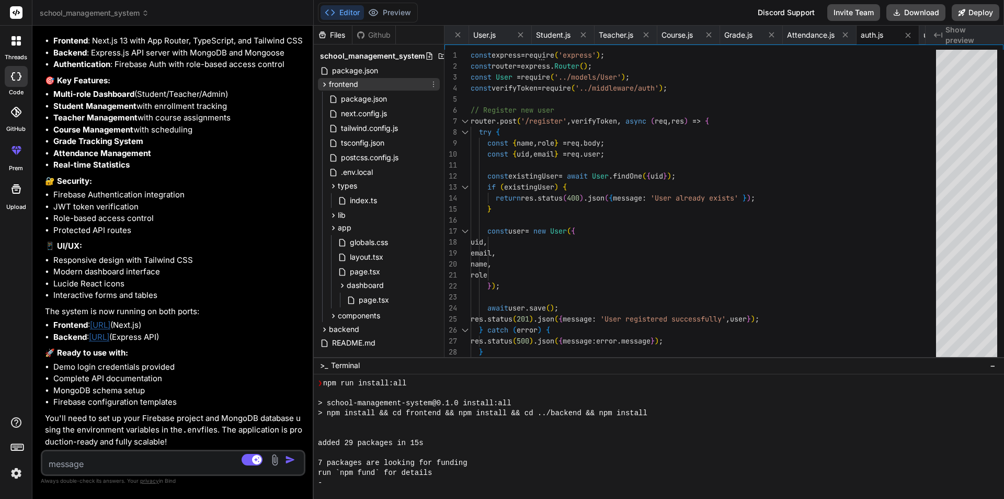
click at [327, 84] on icon at bounding box center [324, 84] width 9 height 9
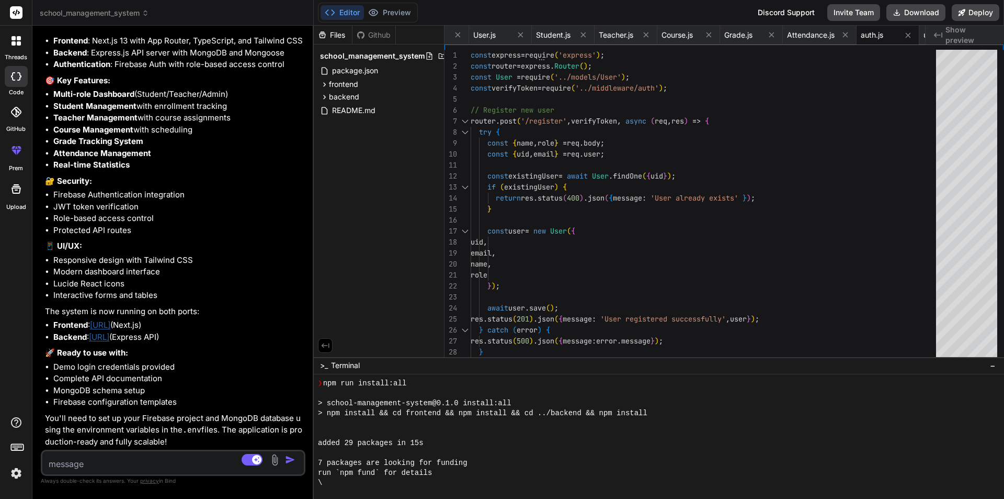
click at [340, 34] on div "Files" at bounding box center [333, 35] width 38 height 10
click at [384, 37] on div "Github" at bounding box center [374, 35] width 43 height 10
click at [381, 35] on div "Github" at bounding box center [374, 35] width 43 height 10
click at [352, 15] on button "Editor" at bounding box center [342, 12] width 43 height 15
click at [339, 36] on div "Files" at bounding box center [333, 35] width 38 height 10
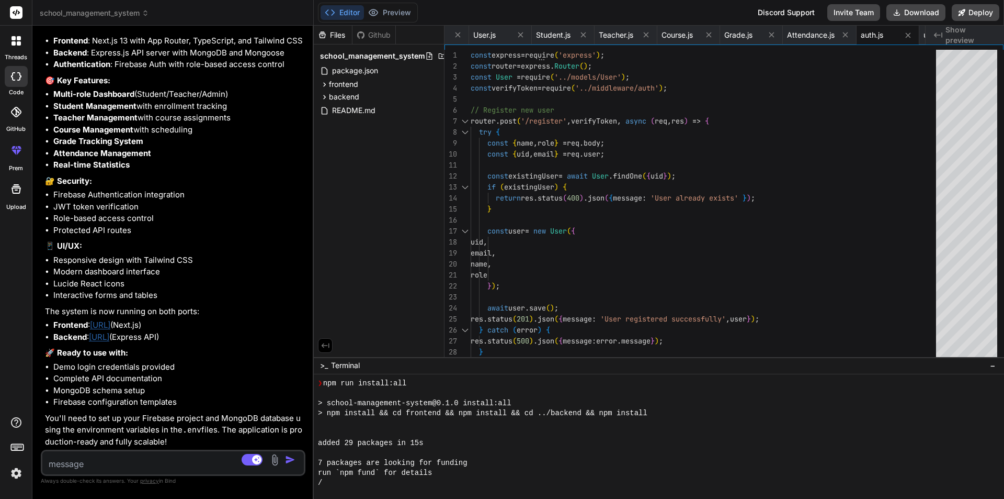
click at [323, 35] on icon at bounding box center [322, 34] width 9 height 9
click at [983, 10] on button "Deploy" at bounding box center [976, 12] width 48 height 17
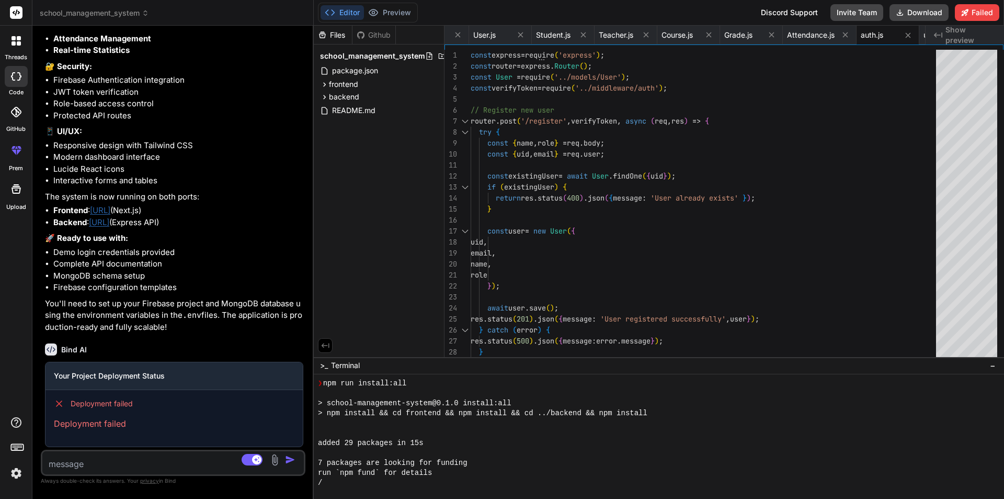
scroll to position [1672, 0]
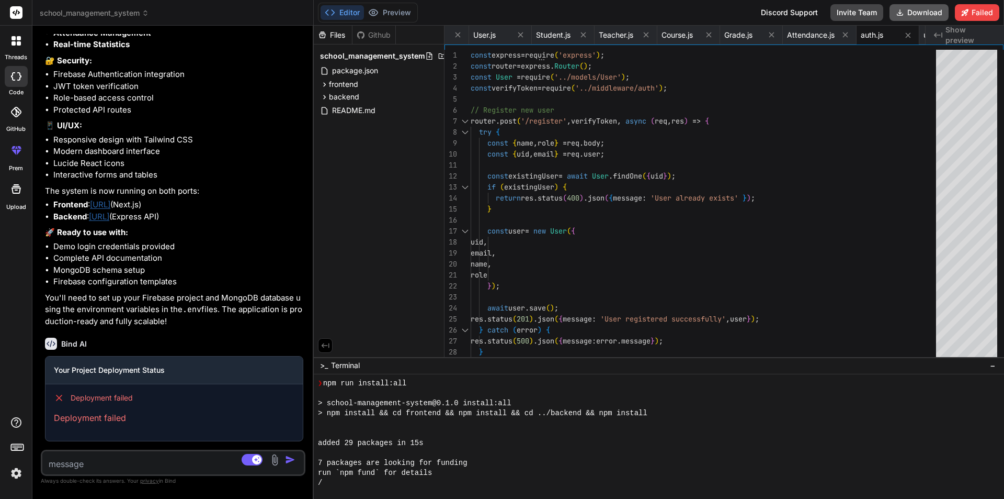
click at [928, 12] on button "Download" at bounding box center [919, 12] width 59 height 17
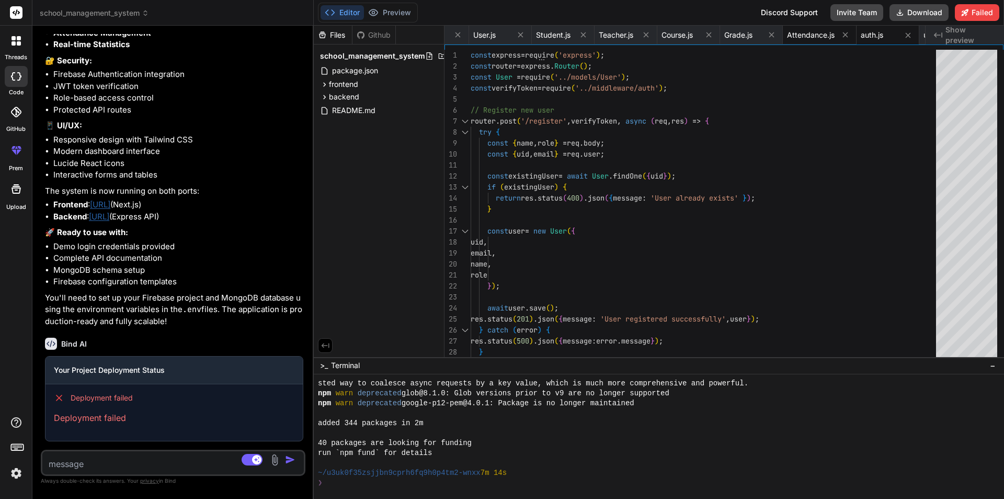
scroll to position [358, 0]
click at [17, 470] on img at bounding box center [16, 473] width 18 height 18
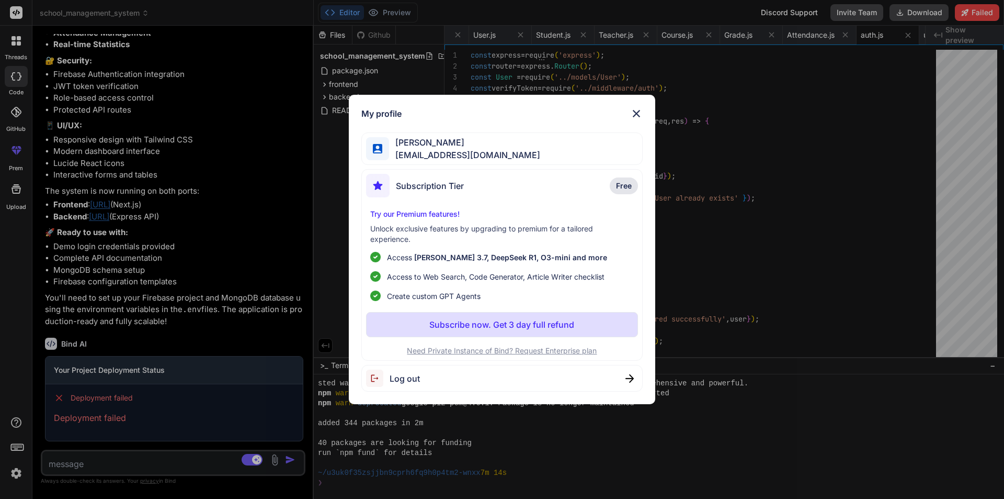
click at [404, 379] on span "Log out" at bounding box center [405, 378] width 30 height 13
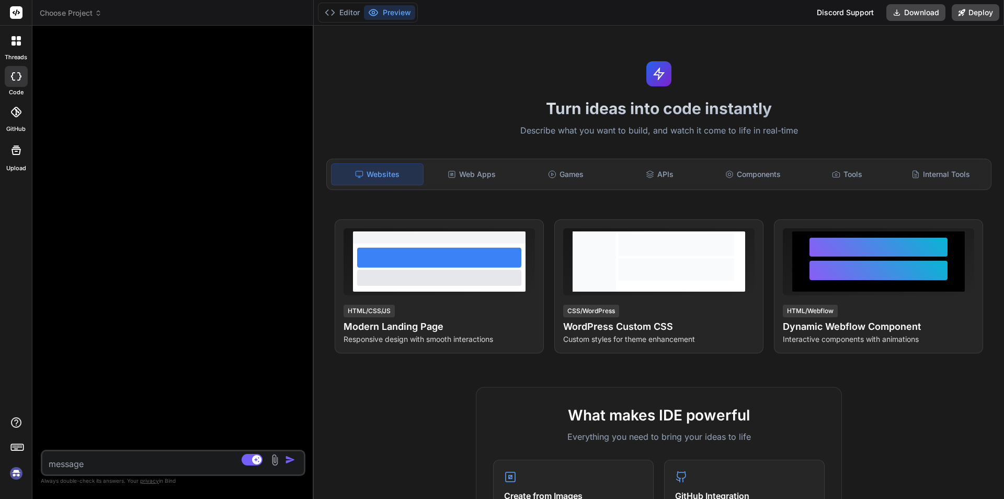
scroll to position [398, 0]
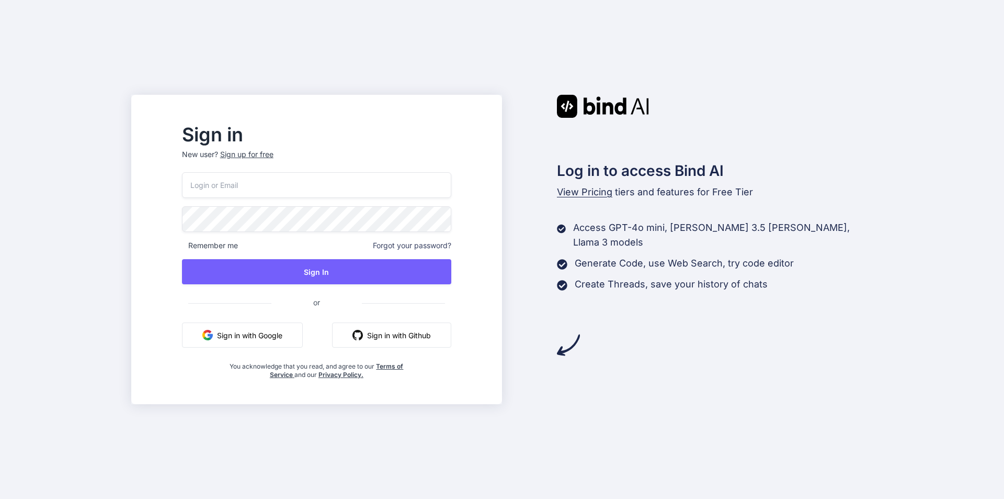
click at [285, 337] on button "Sign in with Google" at bounding box center [242, 334] width 121 height 25
